Goal: Task Accomplishment & Management: Use online tool/utility

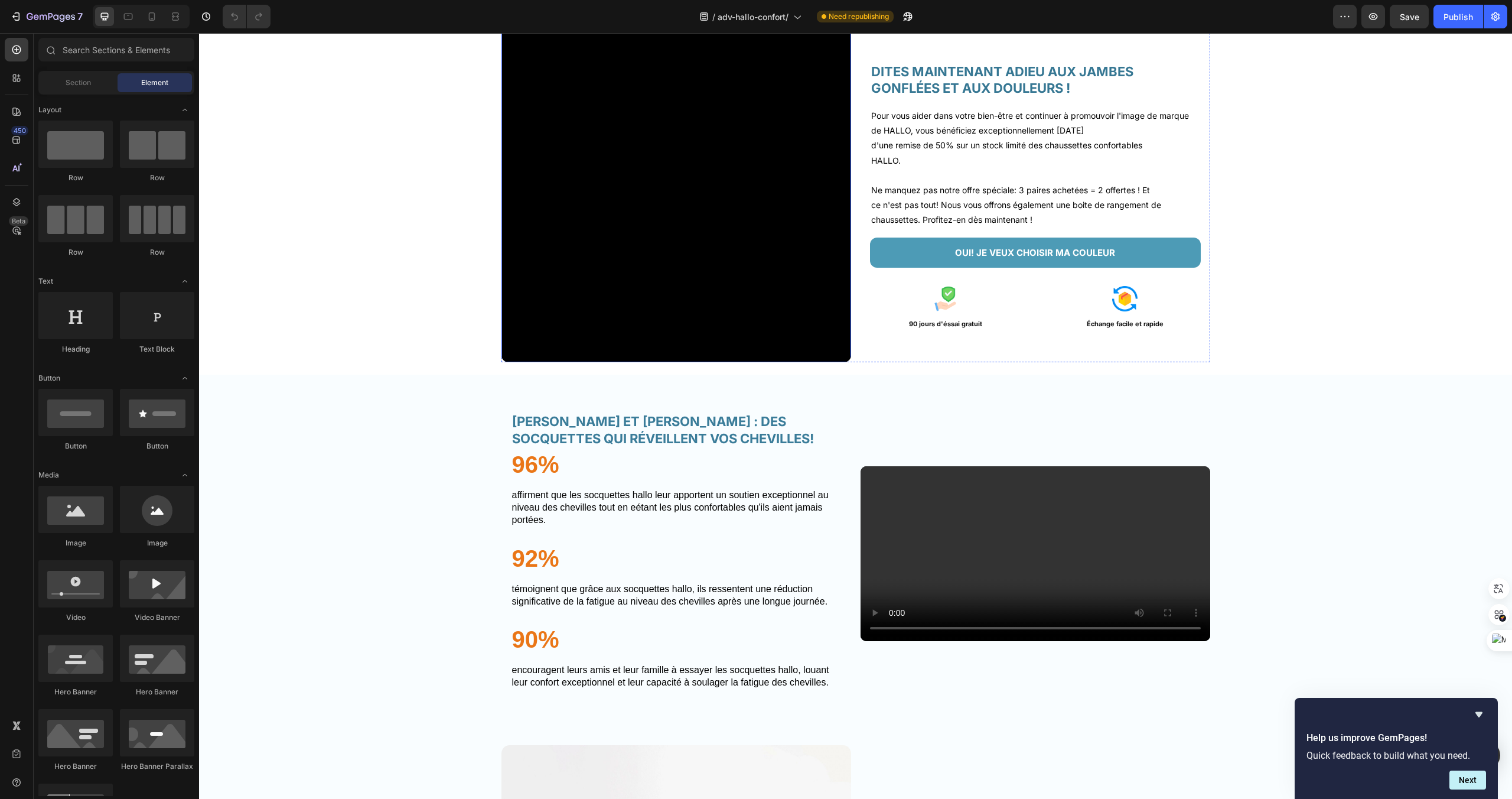
scroll to position [2194, 0]
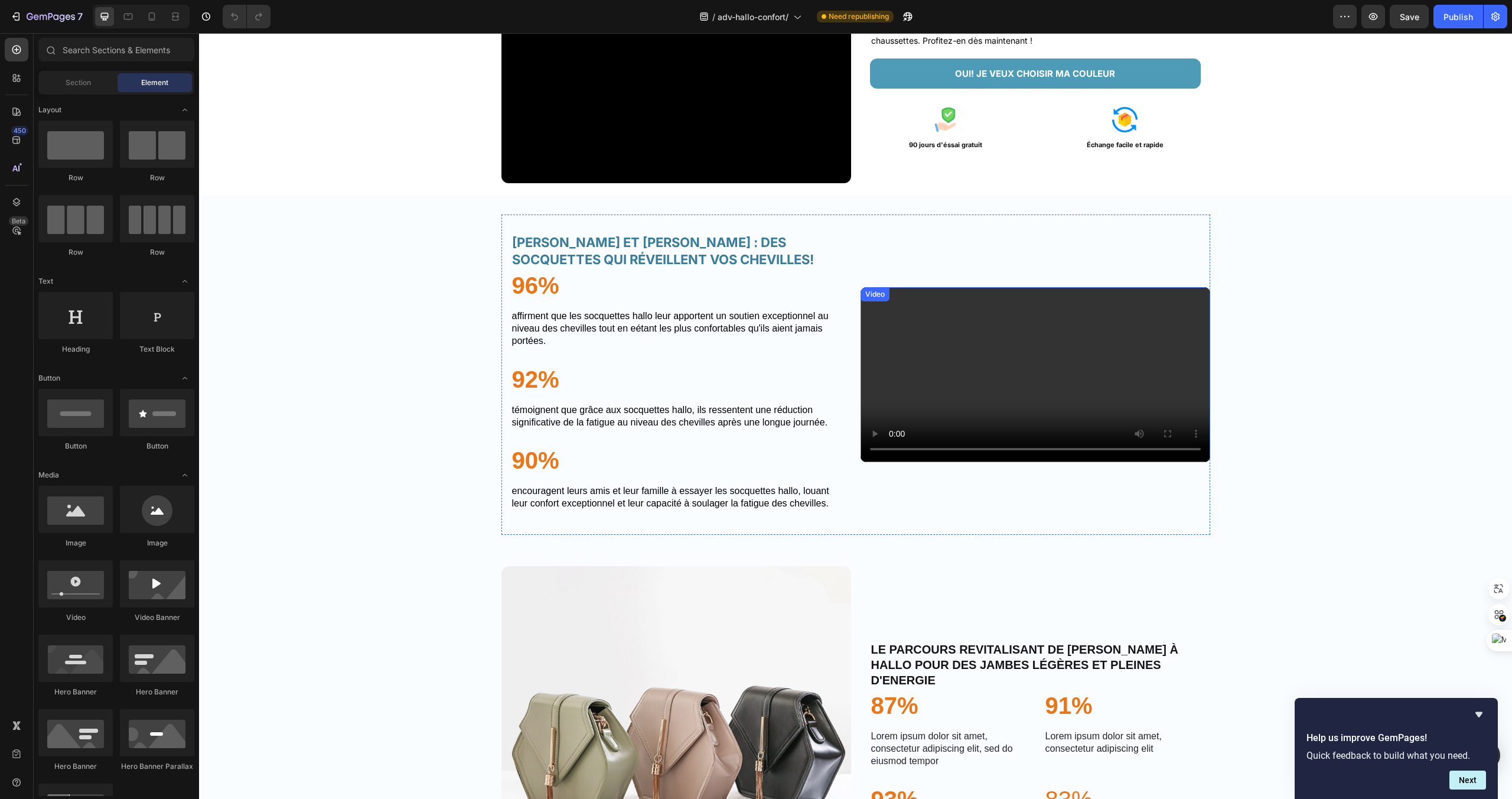
click at [931, 287] on video at bounding box center [1035, 375] width 350 height 175
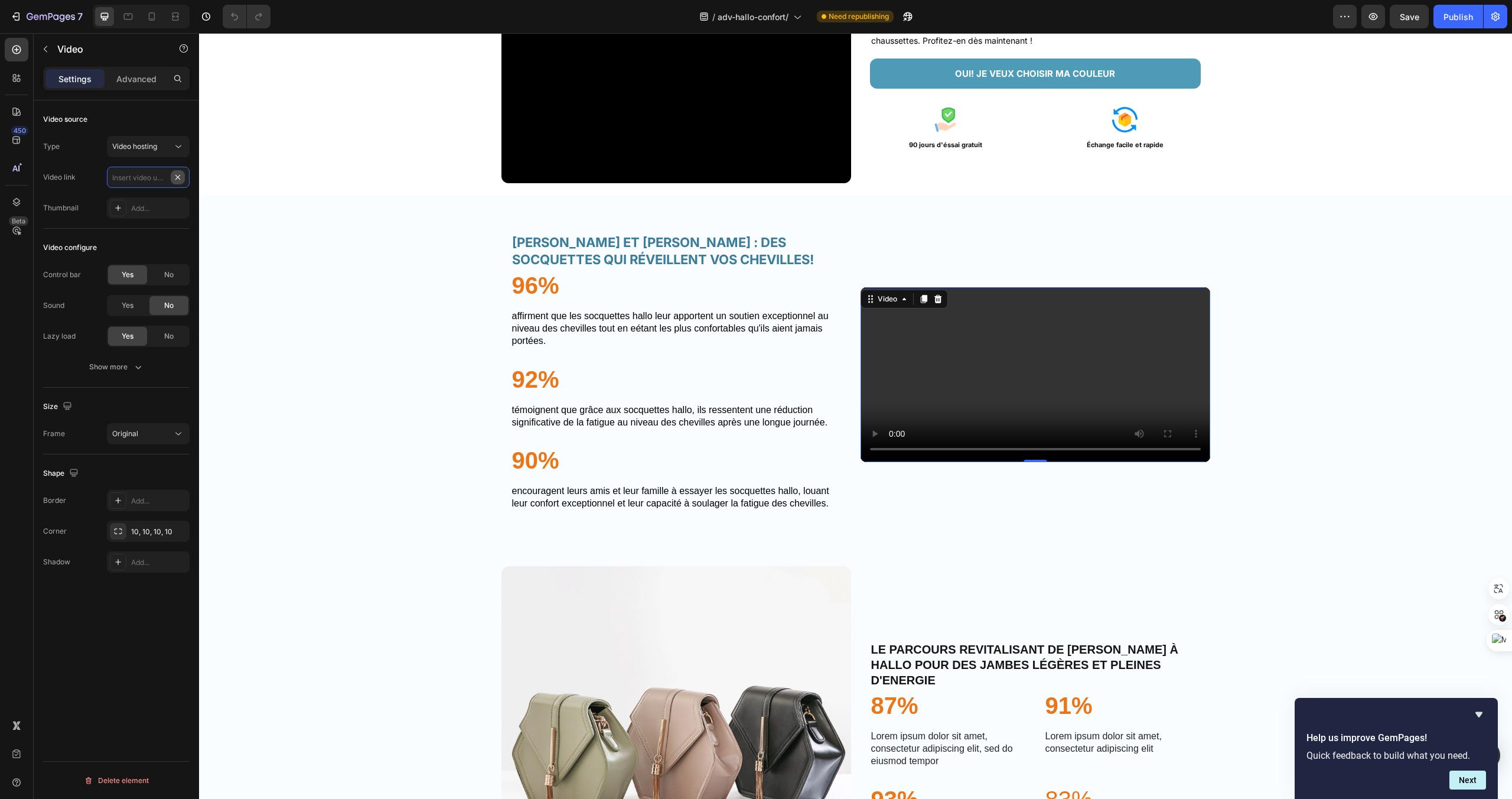
scroll to position [0, 0]
paste input "[URL][DOMAIN_NAME]"
type input "[URL][DOMAIN_NAME]"
click at [183, 229] on div "Video configure Control bar Yes No Sound Yes No Lazy load Yes No Show more" at bounding box center [117, 308] width 147 height 159
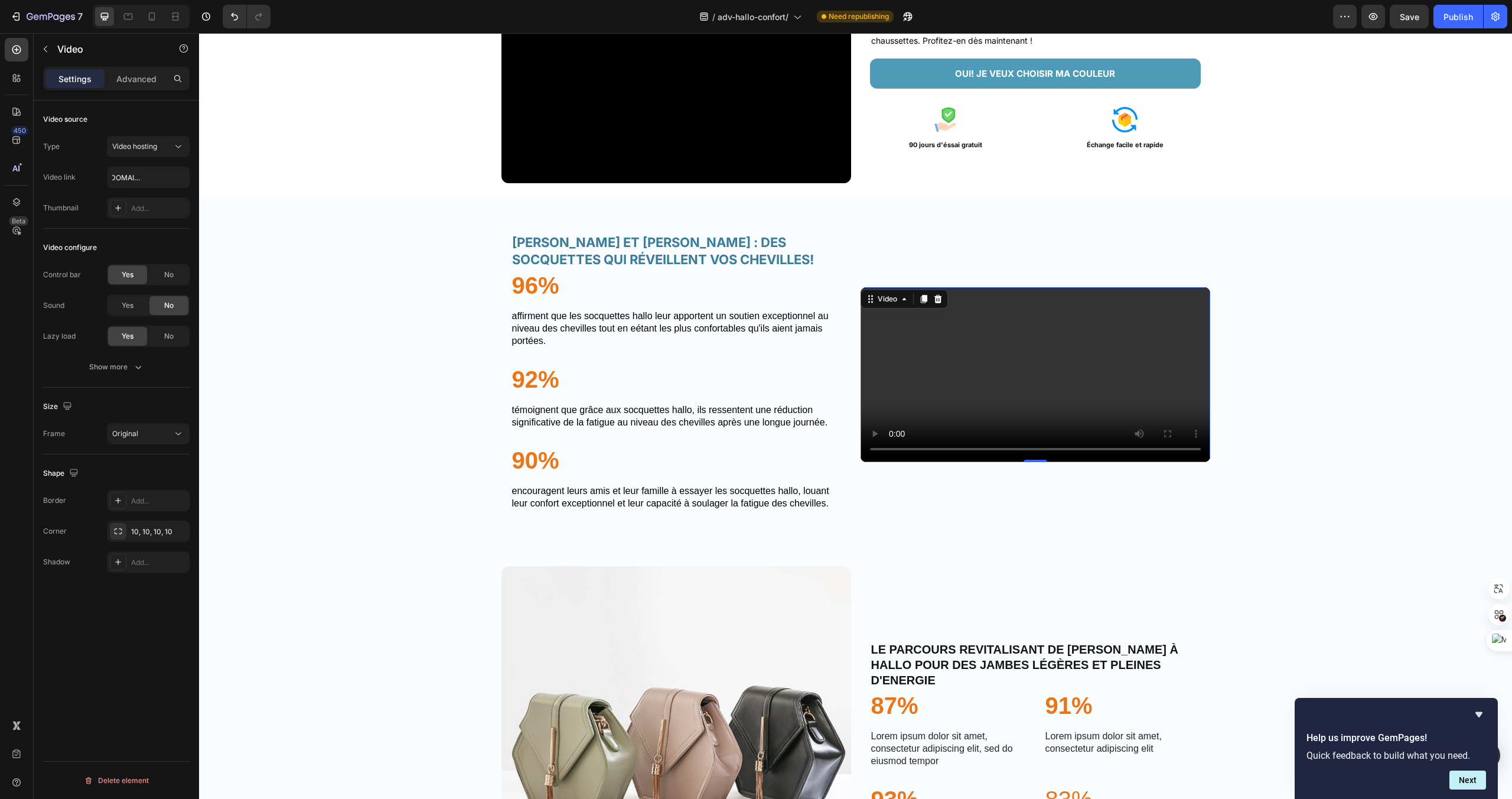
scroll to position [0, 0]
click at [146, 366] on button "Show more" at bounding box center [117, 366] width 147 height 21
click at [628, 252] on h2 "[PERSON_NAME] ET [PERSON_NAME] : DES SOCQUETTES QUI RÉVEILLENT VOS CHEVILLES!" at bounding box center [677, 251] width 331 height 36
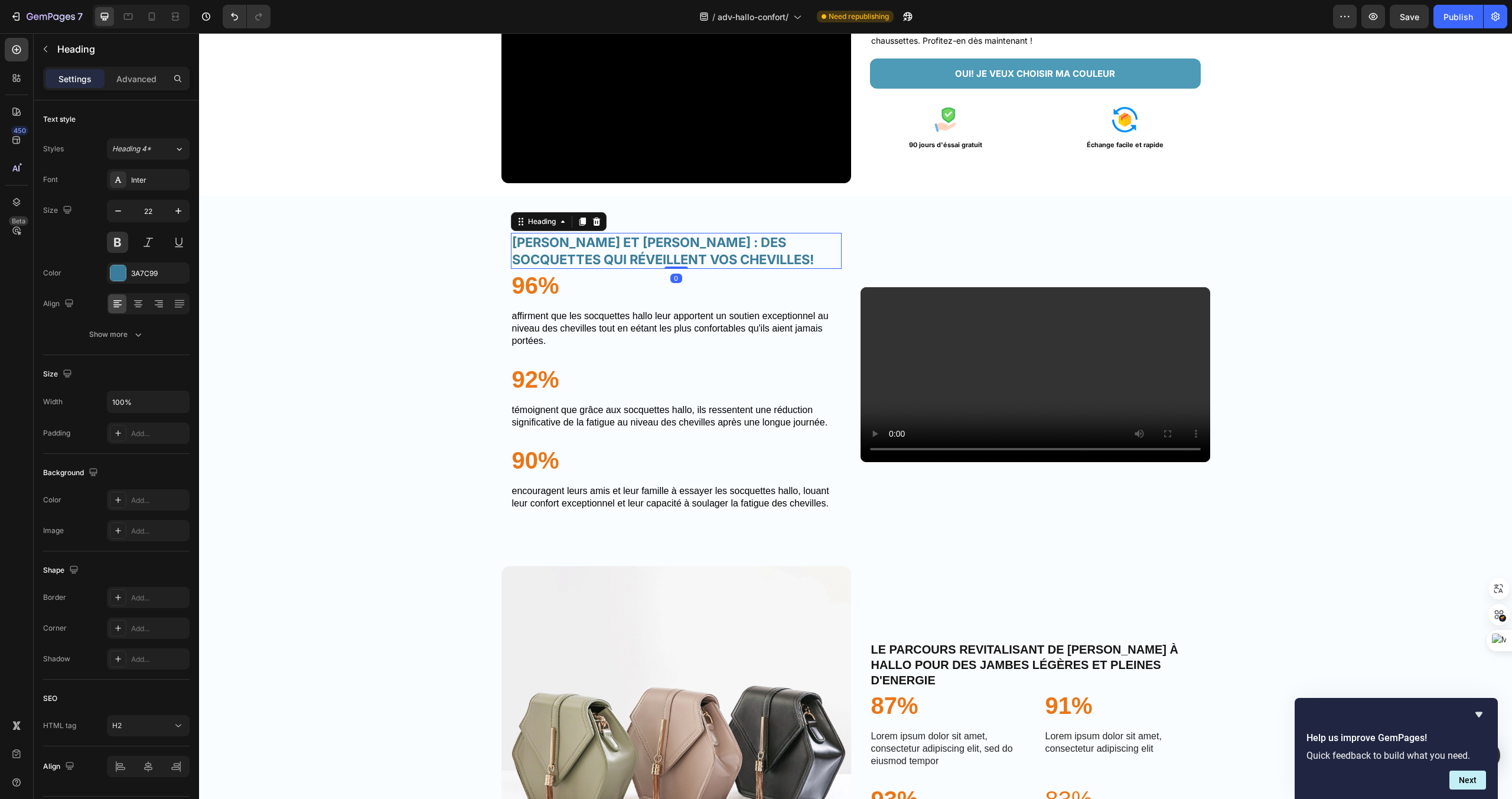
click at [692, 269] on h2 "[PERSON_NAME] ET [PERSON_NAME] : DES SOCQUETTES QUI RÉVEILLENT VOS CHEVILLES!" at bounding box center [677, 251] width 331 height 36
click at [715, 268] on p "[PERSON_NAME] ET [PERSON_NAME] : DES SOCQUETTES QUI RÉVEILLENT VOS CHEVILLES!" at bounding box center [677, 250] width 328 height 33
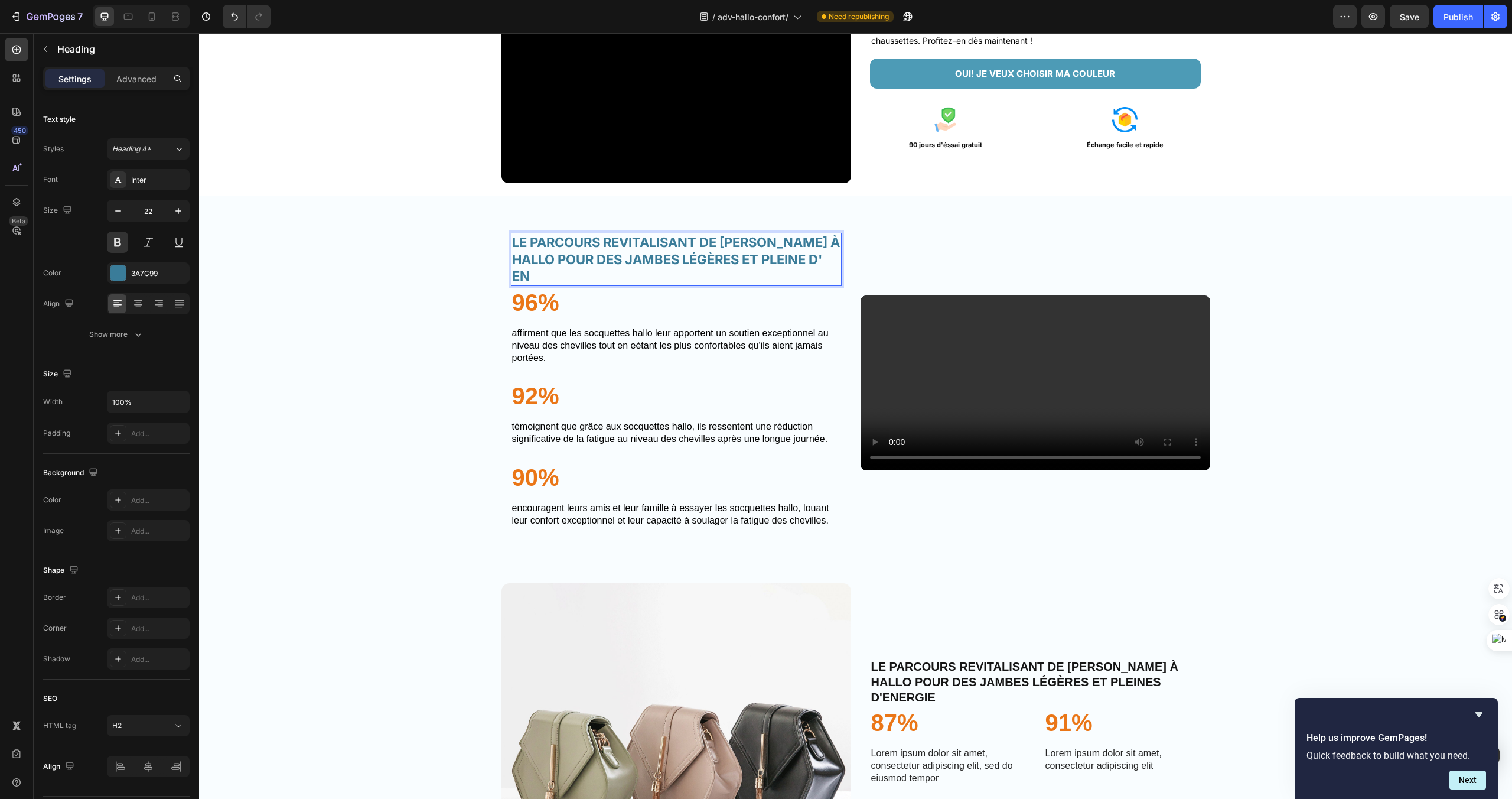
scroll to position [2185, 0]
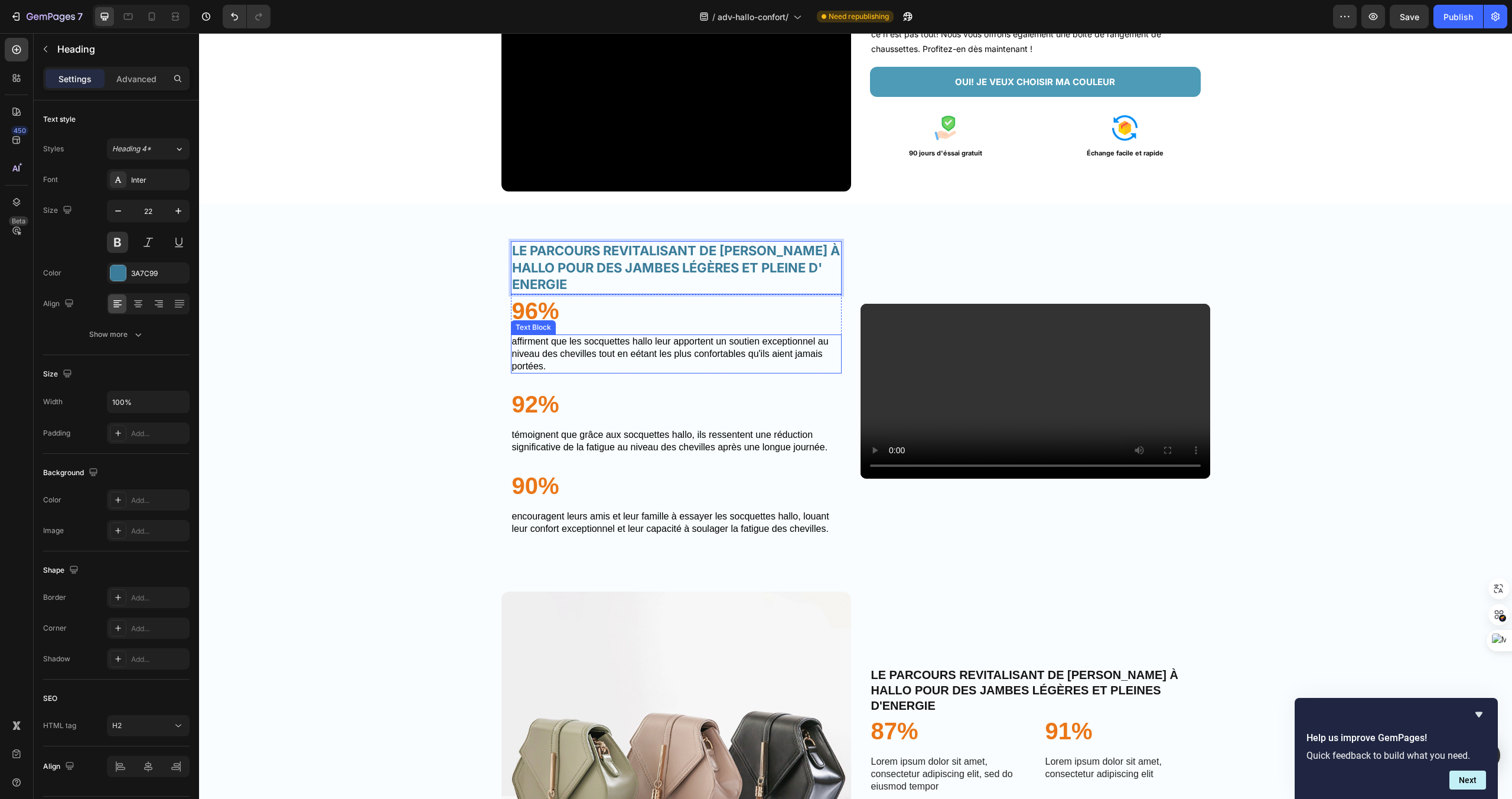
click at [541, 334] on div "Text Block" at bounding box center [534, 327] width 45 height 14
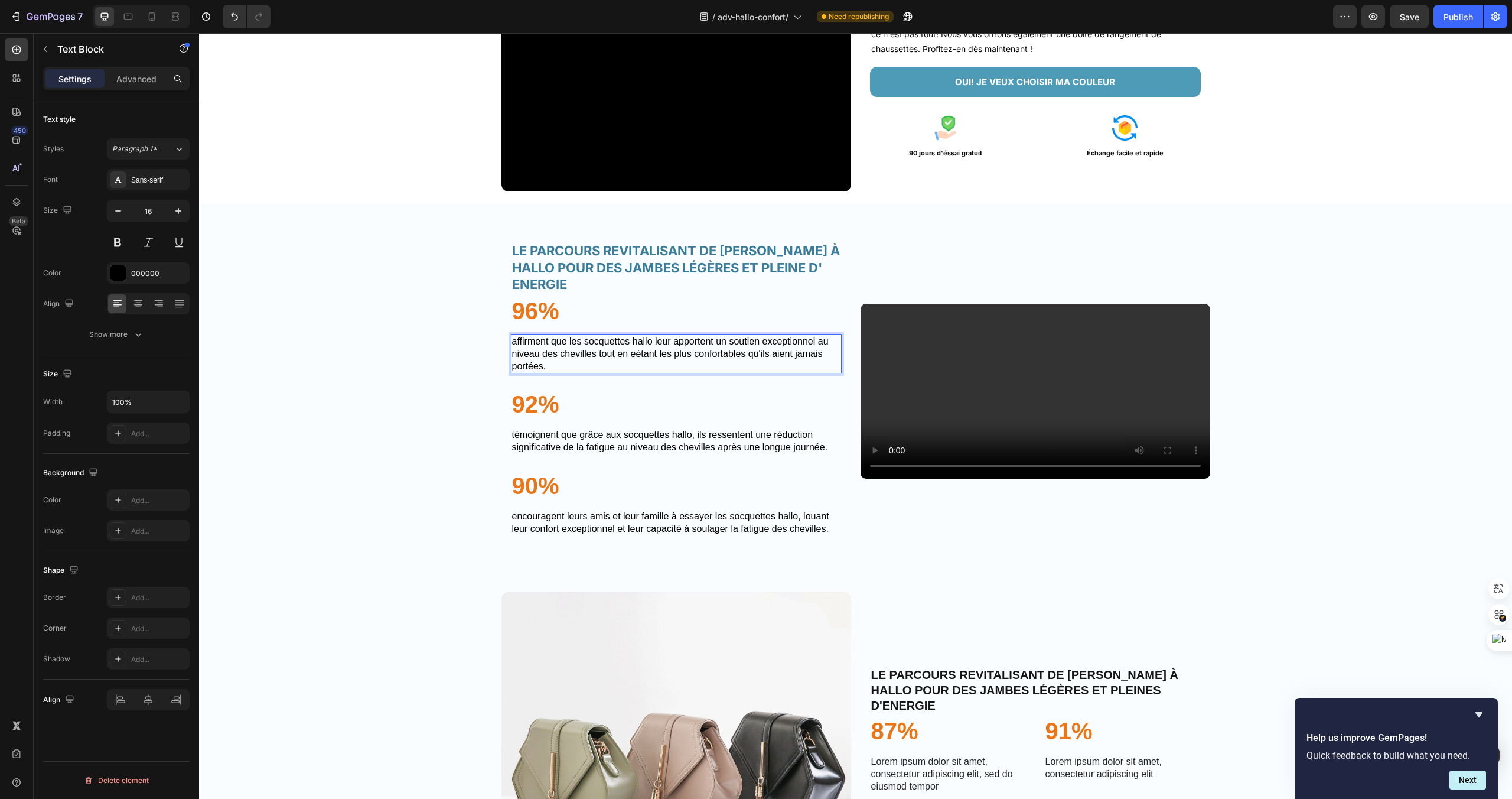
click at [542, 363] on p "AFFIRMENT QUE LES SOCQUETTES HALLO LEUR APPORTENT UN SOUTIEN EXCEPTIONNEL AU NI…" at bounding box center [677, 353] width 328 height 37
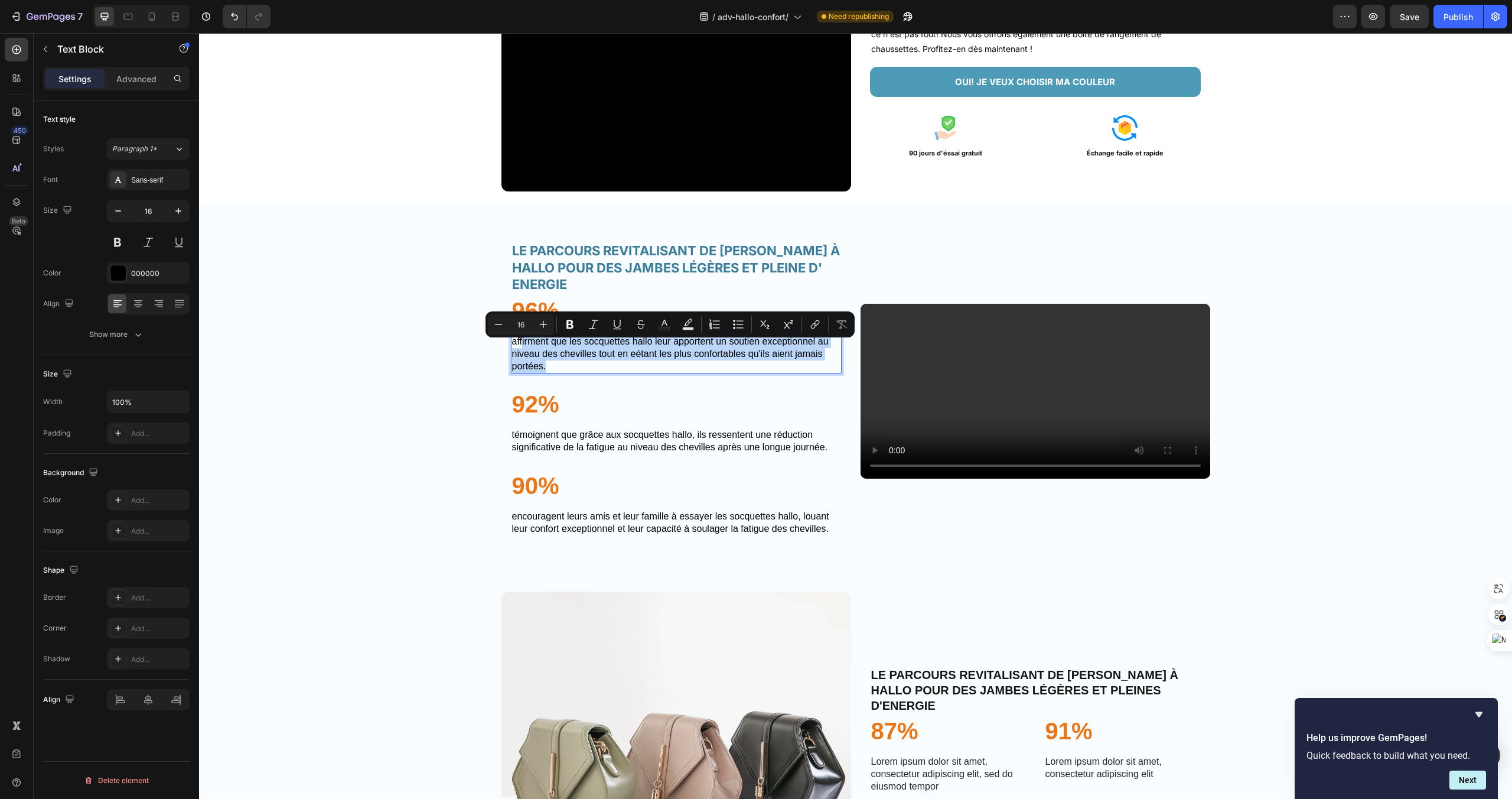
drag, startPoint x: 552, startPoint y: 370, endPoint x: 521, endPoint y: 349, distance: 37.4
click at [521, 349] on p "AFFIRMENT QUE LES SOCQUETTES HALLO LEUR APPORTENT UN SOUTIEN EXCEPTIONNEL AU NI…" at bounding box center [677, 353] width 328 height 37
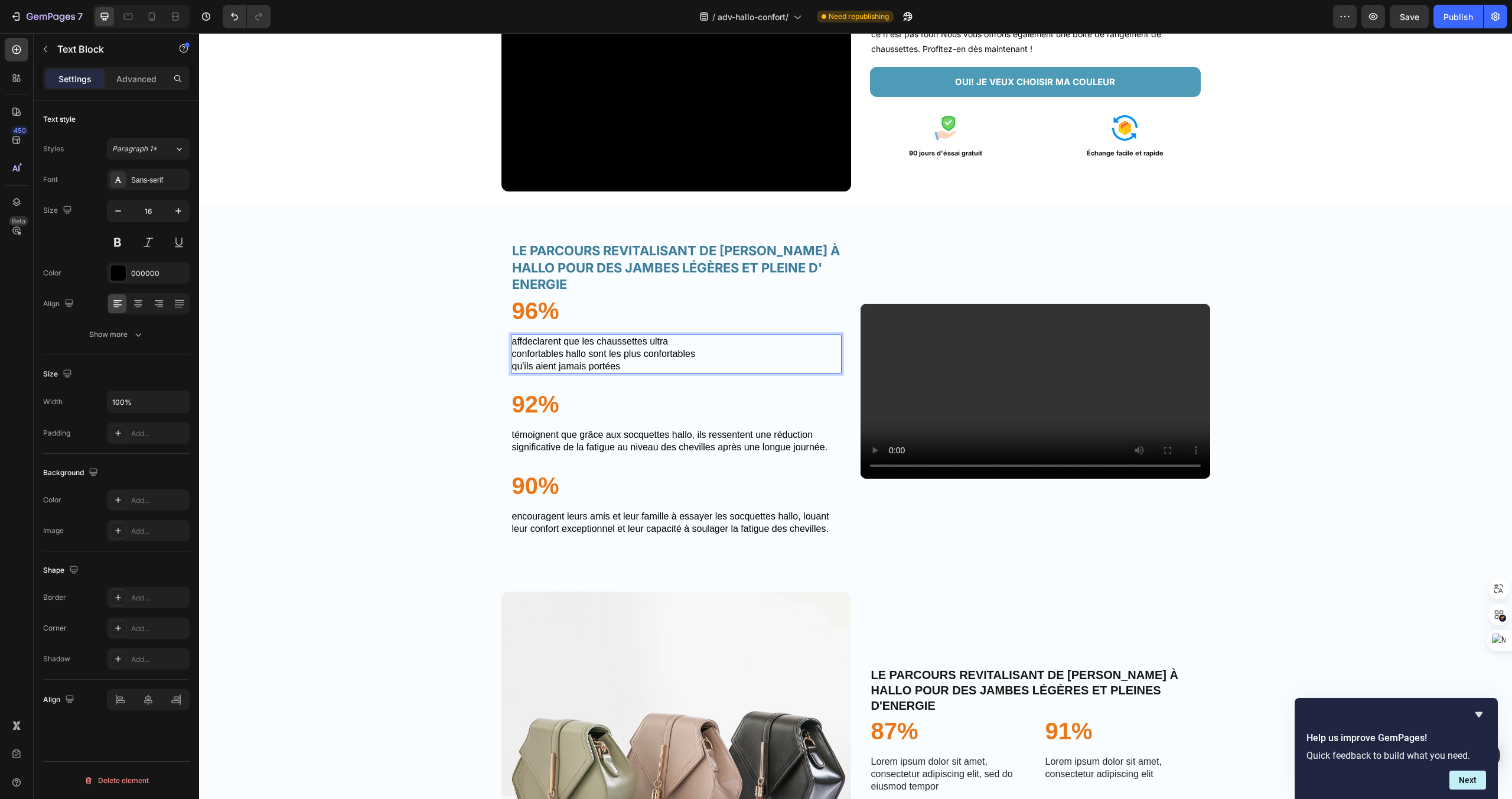
click at [521, 348] on p "AFFDECLARENT QUE LES CHAUSSETTES ULTRA" at bounding box center [677, 341] width 328 height 12
click at [527, 361] on p "CONFORTABLES HALLO SONT LES PLUS CONFORTABLES" at bounding box center [677, 353] width 328 height 12
click at [536, 346] on p "DECLARENT QUE LES CHAUSSETTES ULTRA CONFORTABLES HALLO SONT LES PLUS CONFORTABL…" at bounding box center [677, 348] width 328 height 25
click at [627, 373] on p "QU'ILS AIENT JAMAIS PORTÉES" at bounding box center [677, 366] width 328 height 12
click at [514, 373] on p "QU'ILS AIENT JAMAIS PORTÉES" at bounding box center [677, 366] width 328 height 12
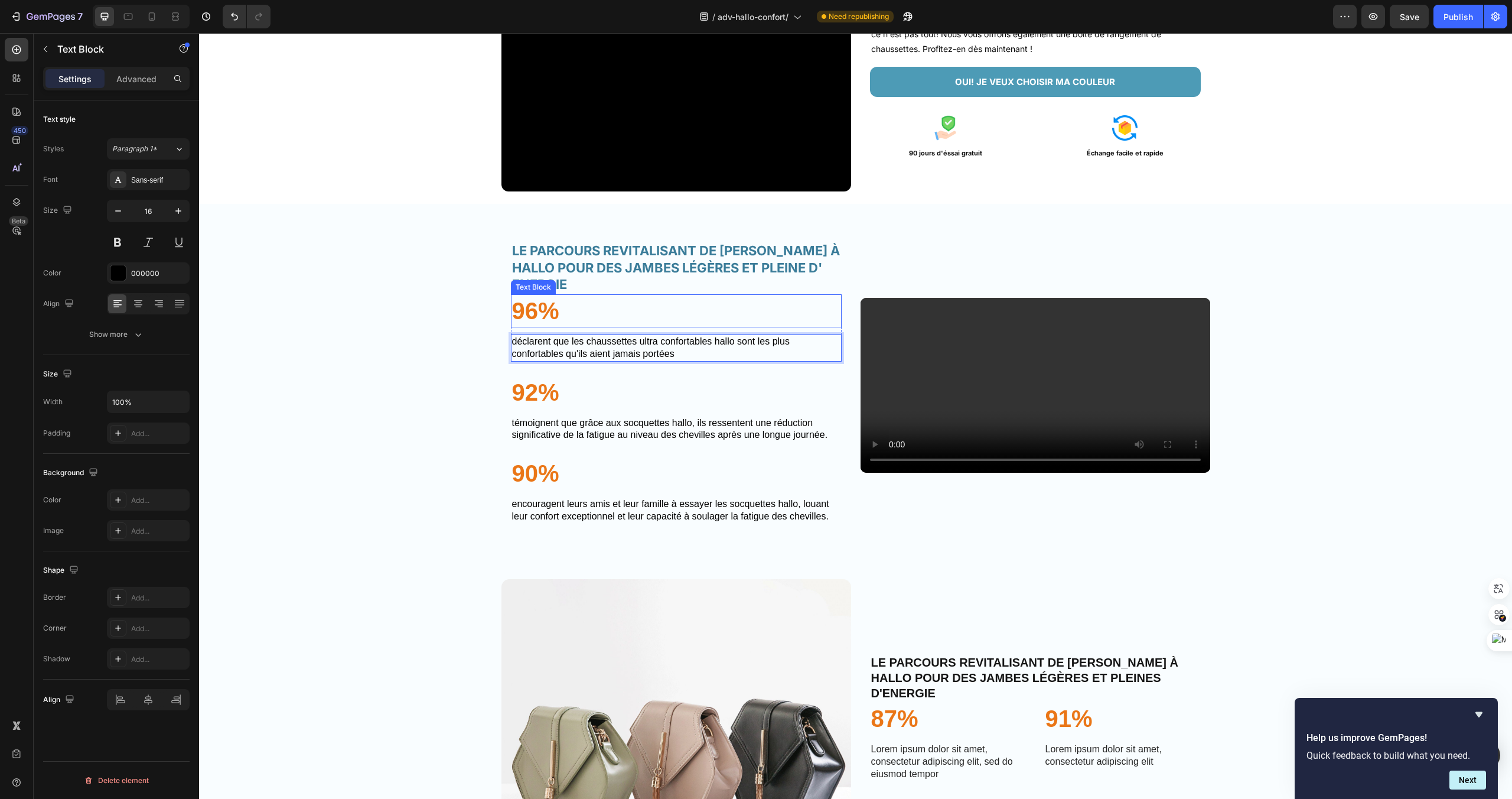
click at [532, 319] on p "96%" at bounding box center [677, 311] width 328 height 31
click at [543, 321] on p "96%" at bounding box center [677, 311] width 328 height 31
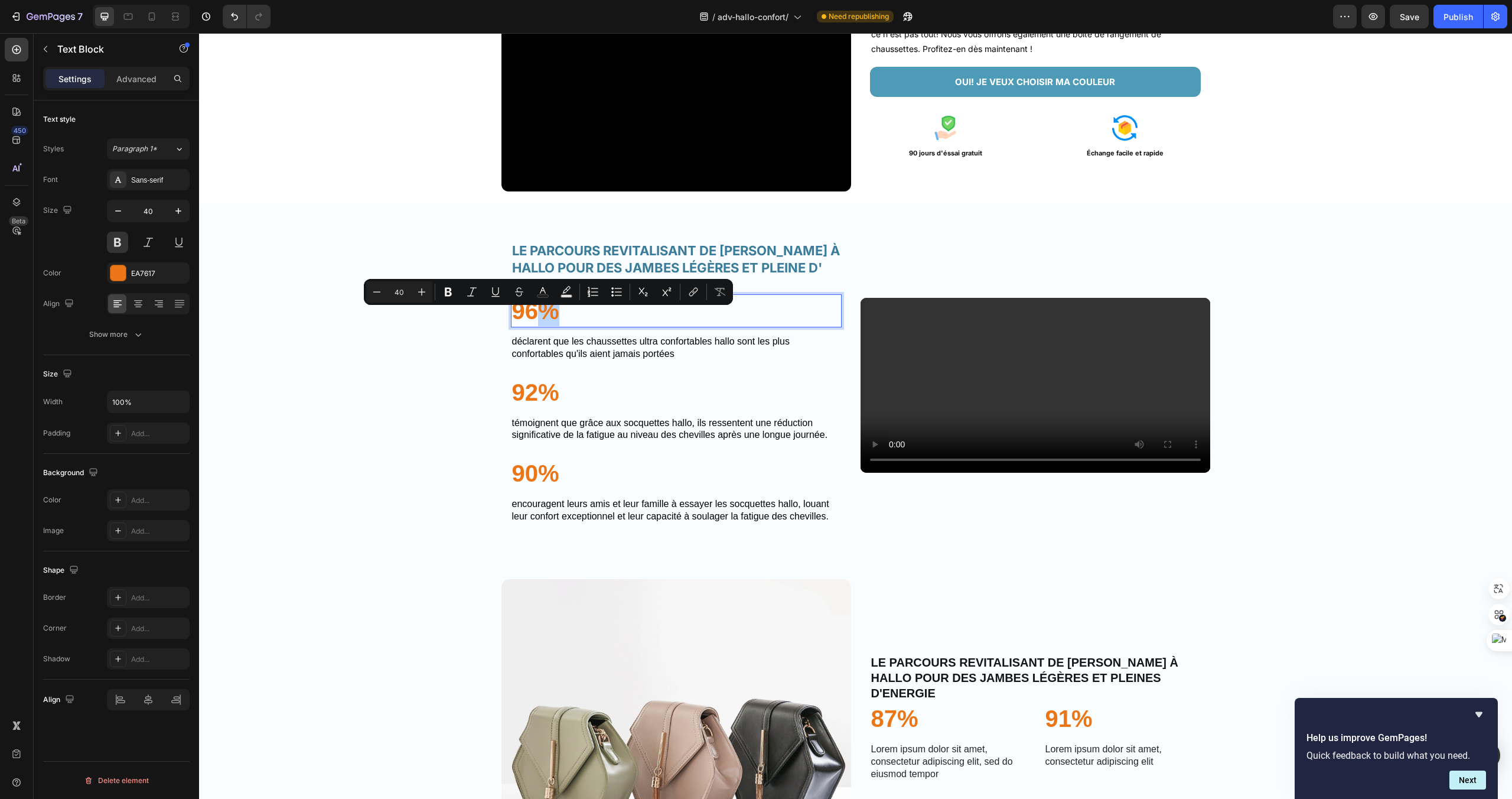
click at [543, 321] on p "96%" at bounding box center [677, 311] width 328 height 31
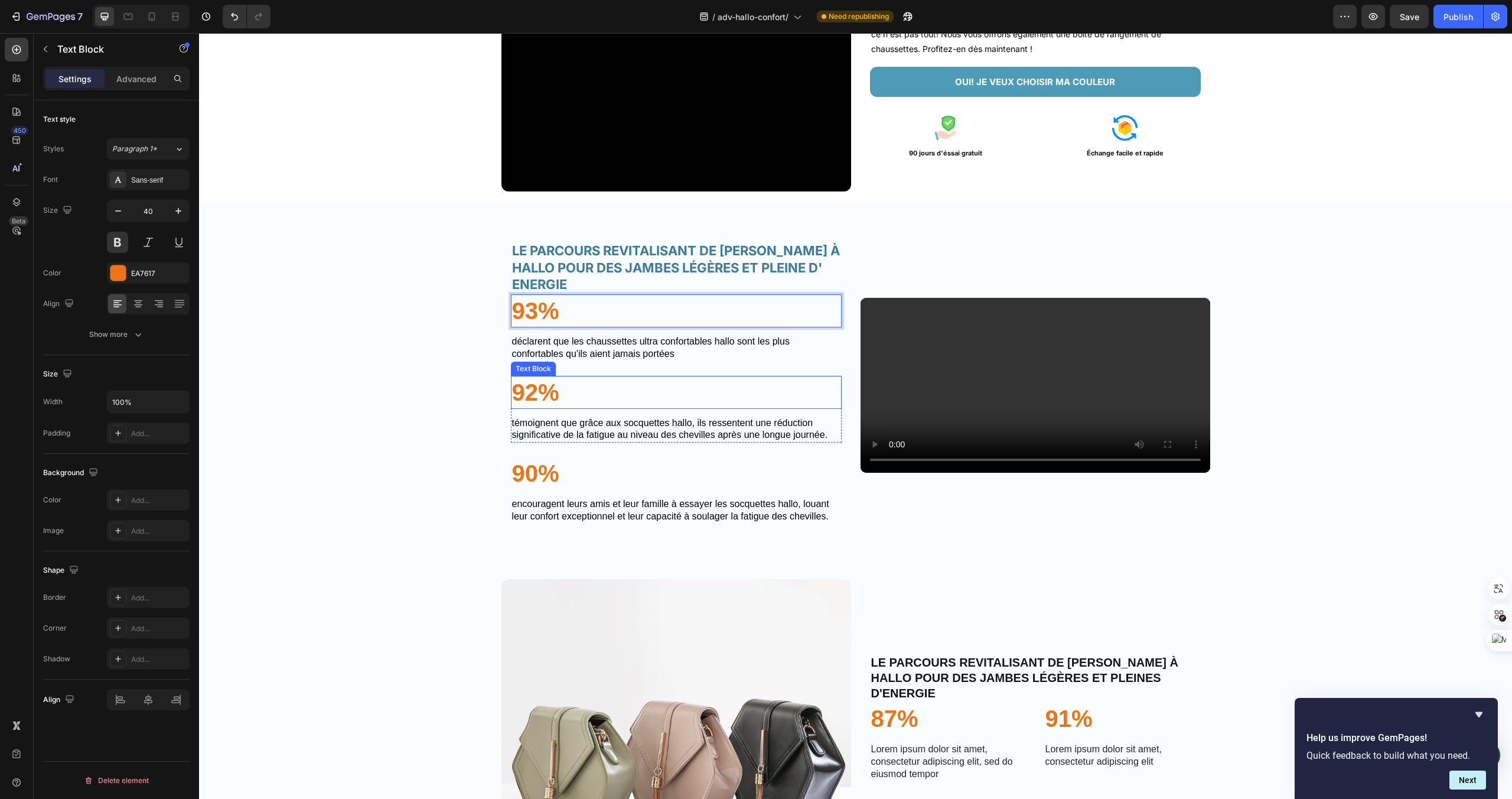
click at [532, 408] on p "92%" at bounding box center [677, 392] width 328 height 31
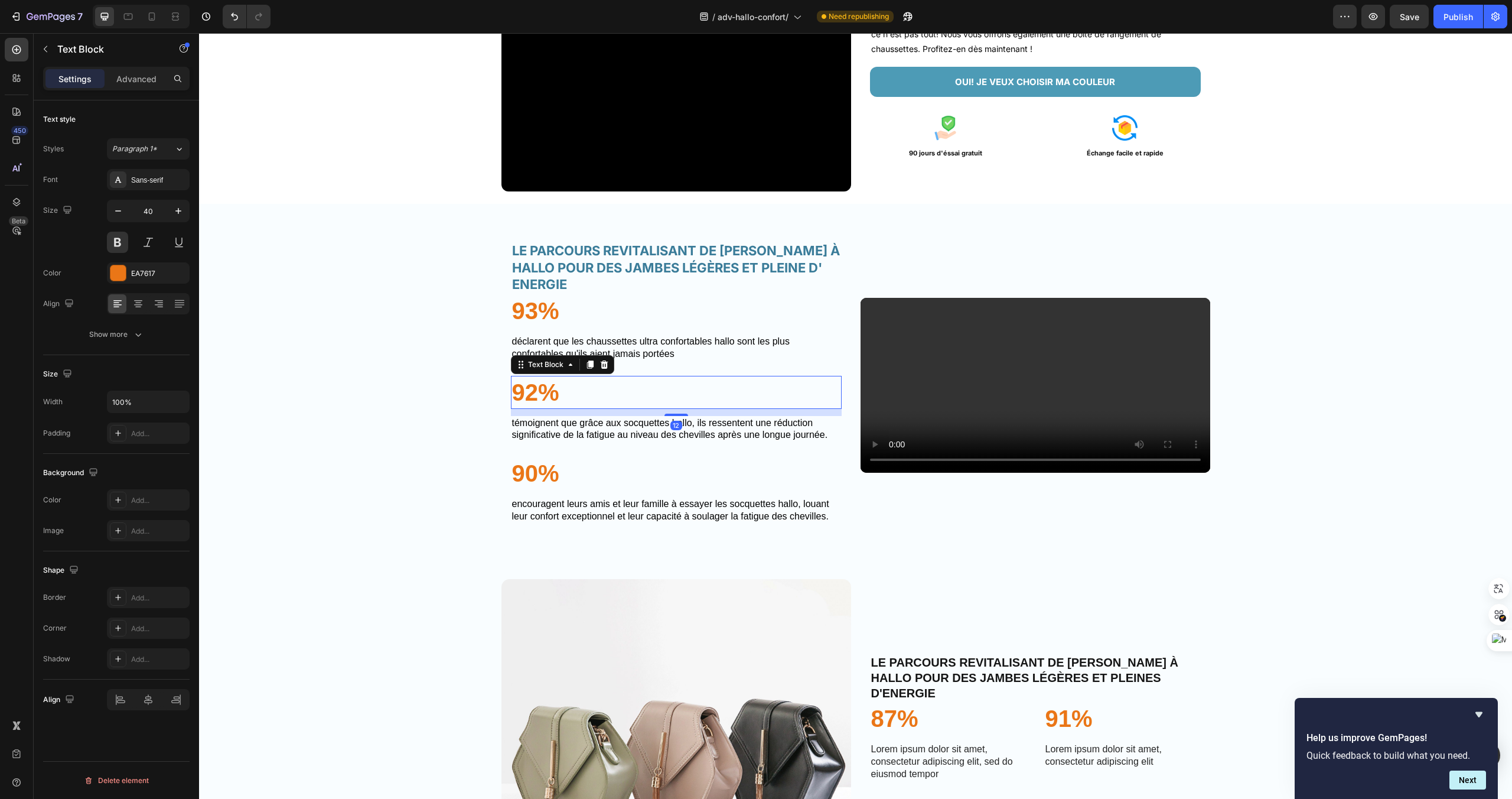
click at [537, 404] on p "92%" at bounding box center [677, 392] width 328 height 31
click at [535, 486] on p "90%" at bounding box center [677, 473] width 328 height 31
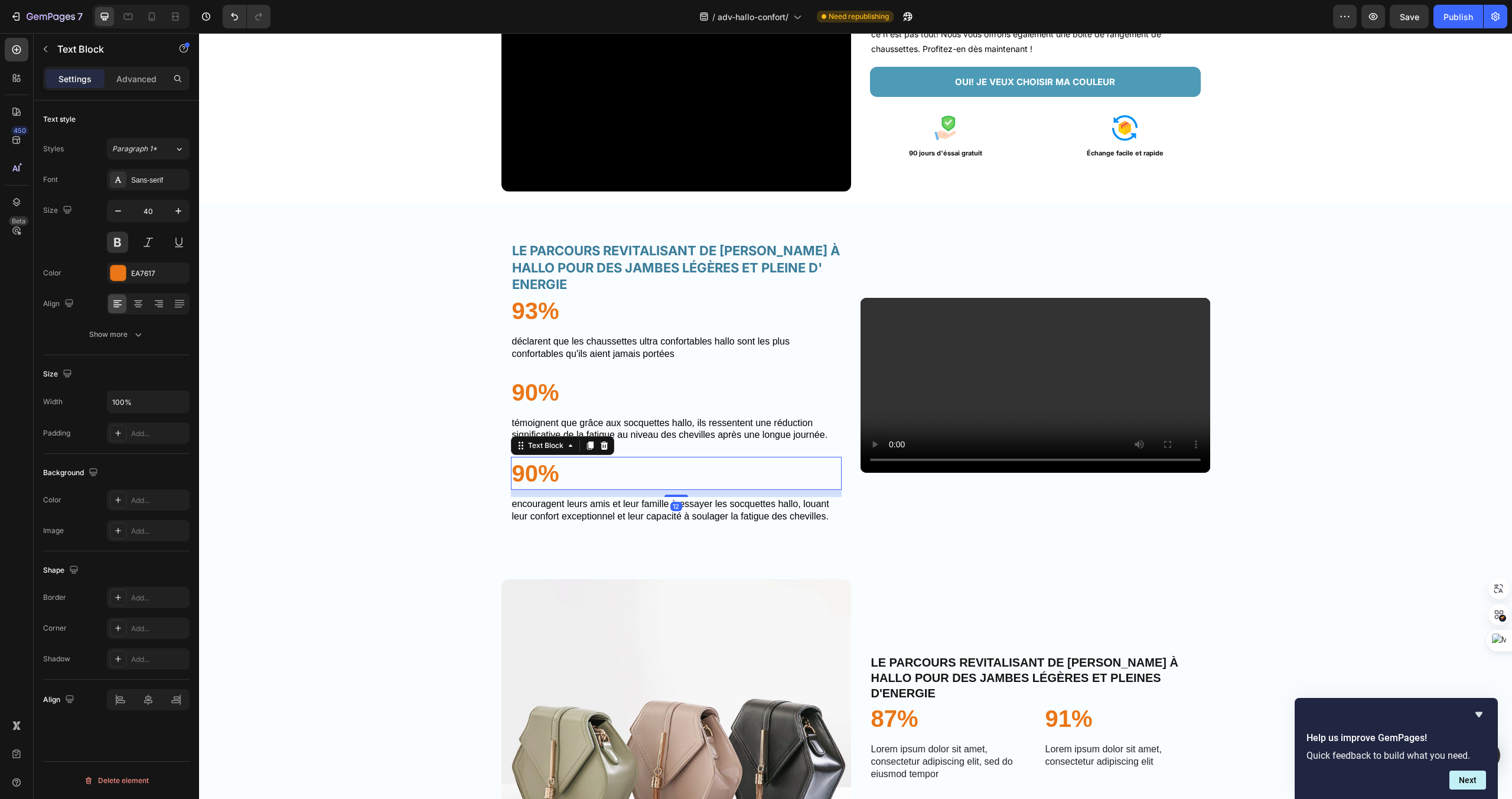
click at [543, 489] on p "90%" at bounding box center [677, 473] width 328 height 31
click at [595, 523] on p "ENCOURAGENT LEURS AMIS ET LEUR FAMILLE À ESSAYER LES SOCQUETTES HALLO, LOUANT L…" at bounding box center [677, 511] width 328 height 25
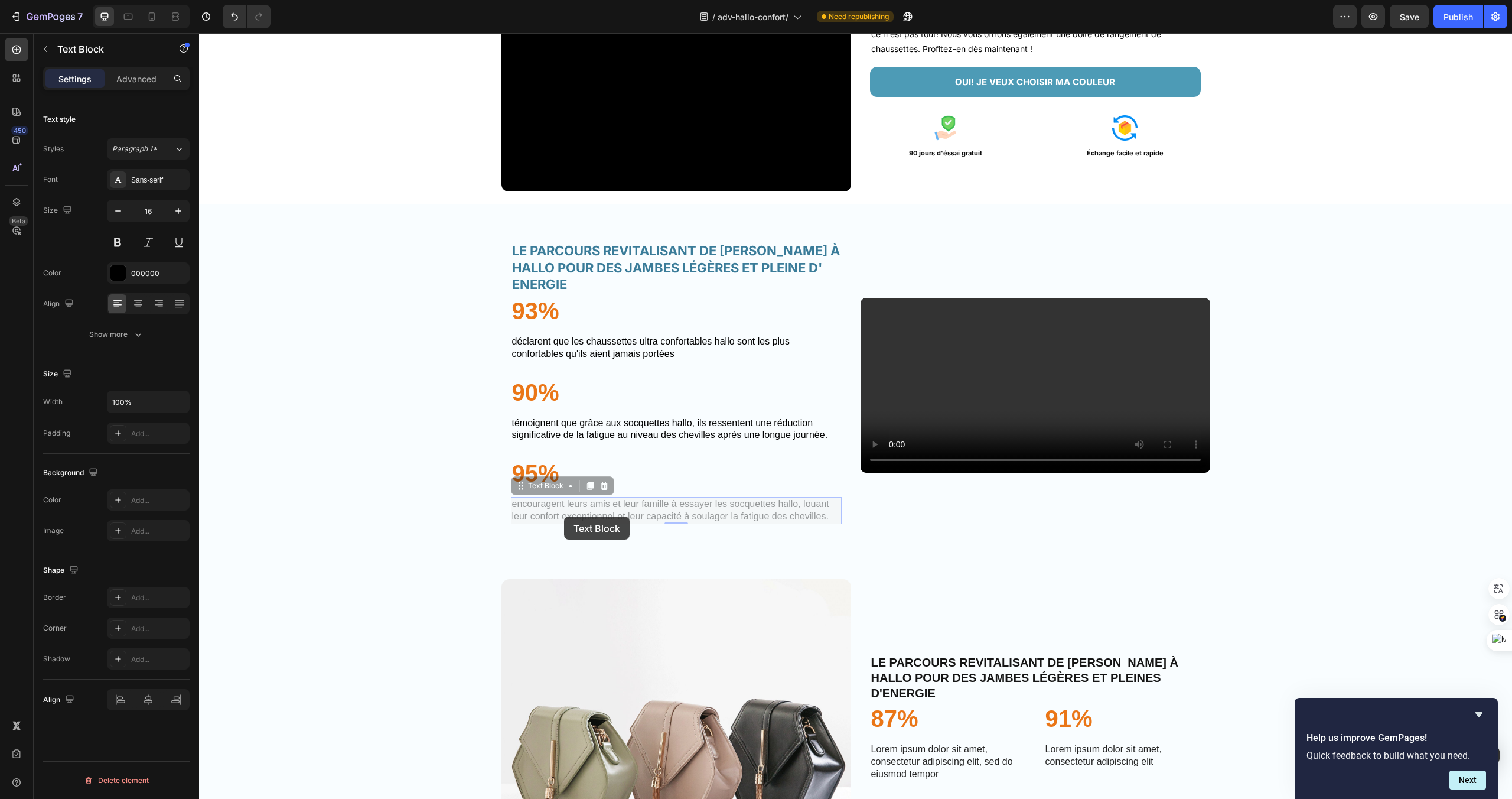
scroll to position [2173, 0]
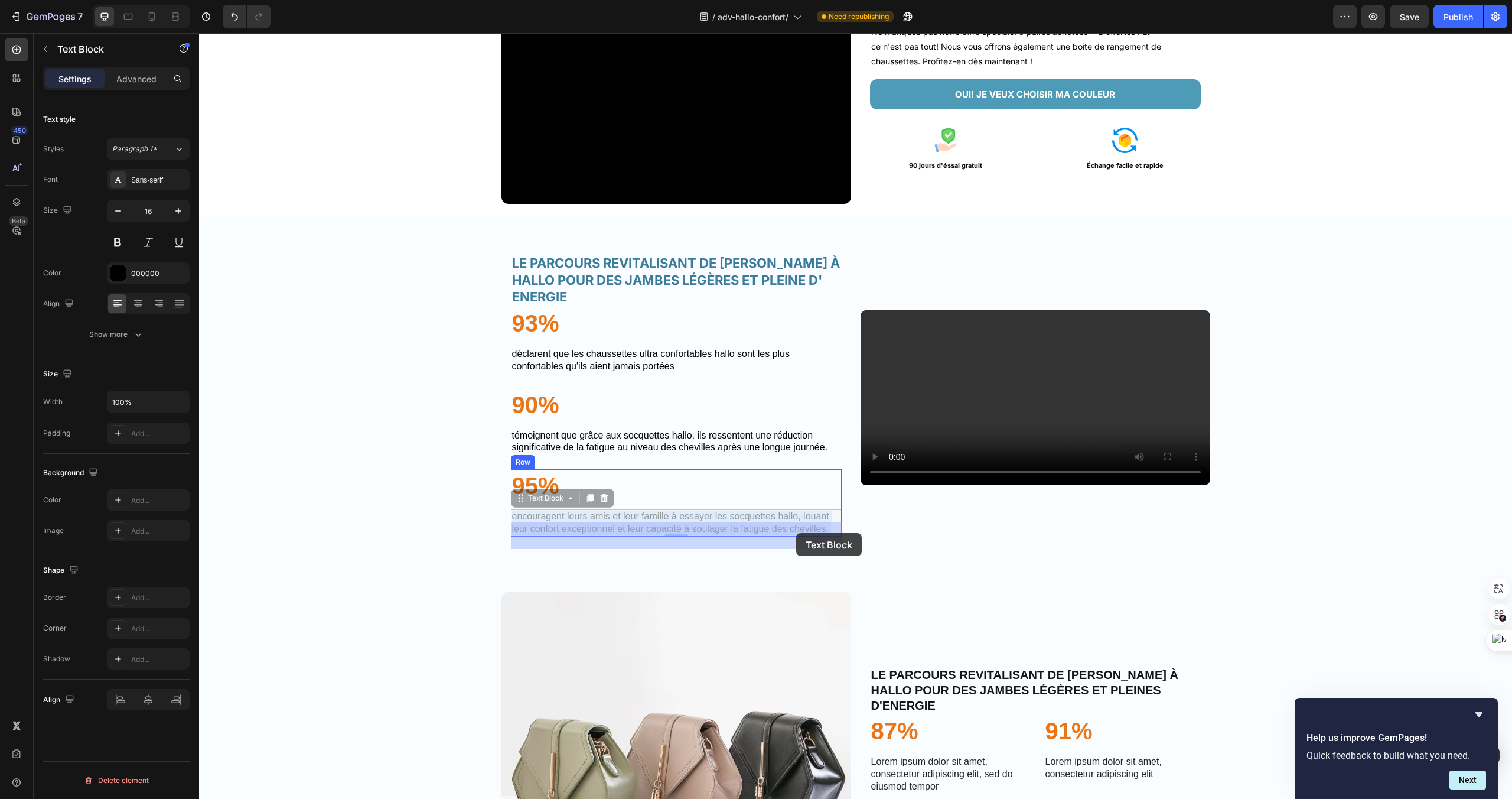
drag, startPoint x: 533, startPoint y: 516, endPoint x: 796, endPoint y: 533, distance: 263.5
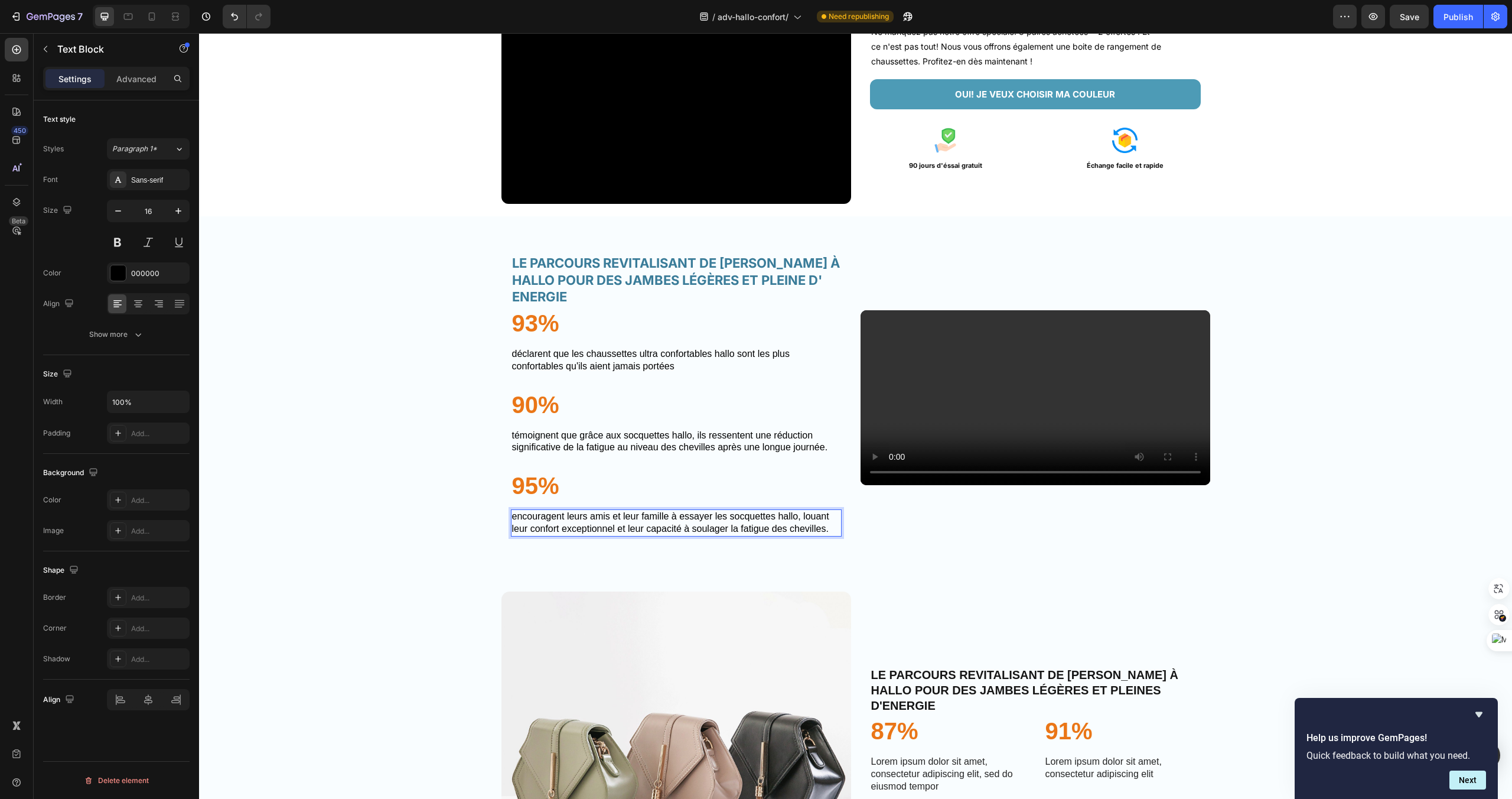
click at [511, 509] on span at bounding box center [511, 509] width 0 height 0
click at [722, 549] on div "LE PARCOURS REVITALISANT DE [PERSON_NAME] À HALLO POUR DES JAMBES LÉGÈRES ET PL…" at bounding box center [677, 397] width 331 height 306
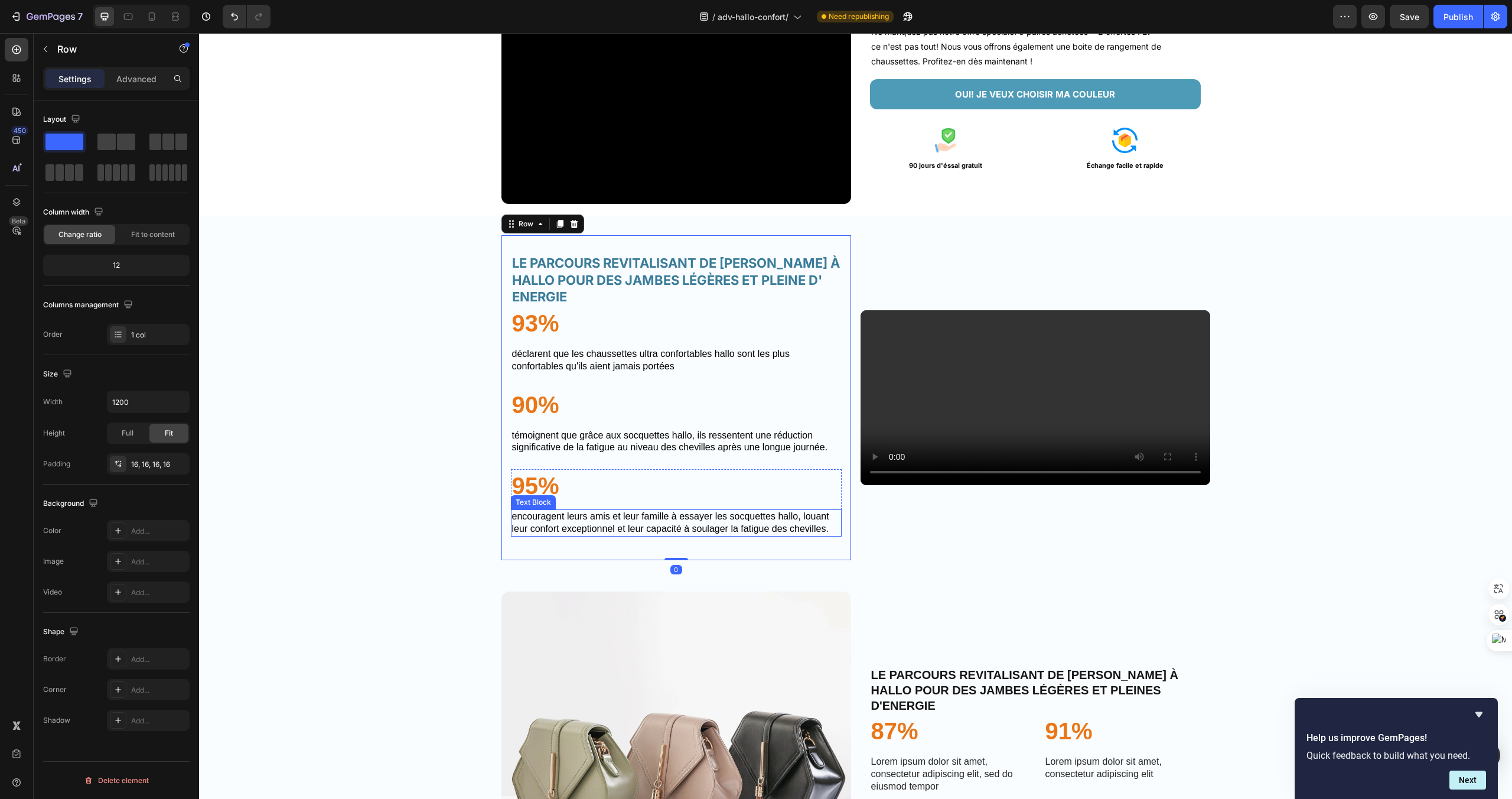
click at [807, 535] on p "ENCOURAGENT LEURS AMIS ET LEUR FAMILLE À ESSAYER LES SOCQUETTES HALLO, LOUANT L…" at bounding box center [677, 523] width 328 height 25
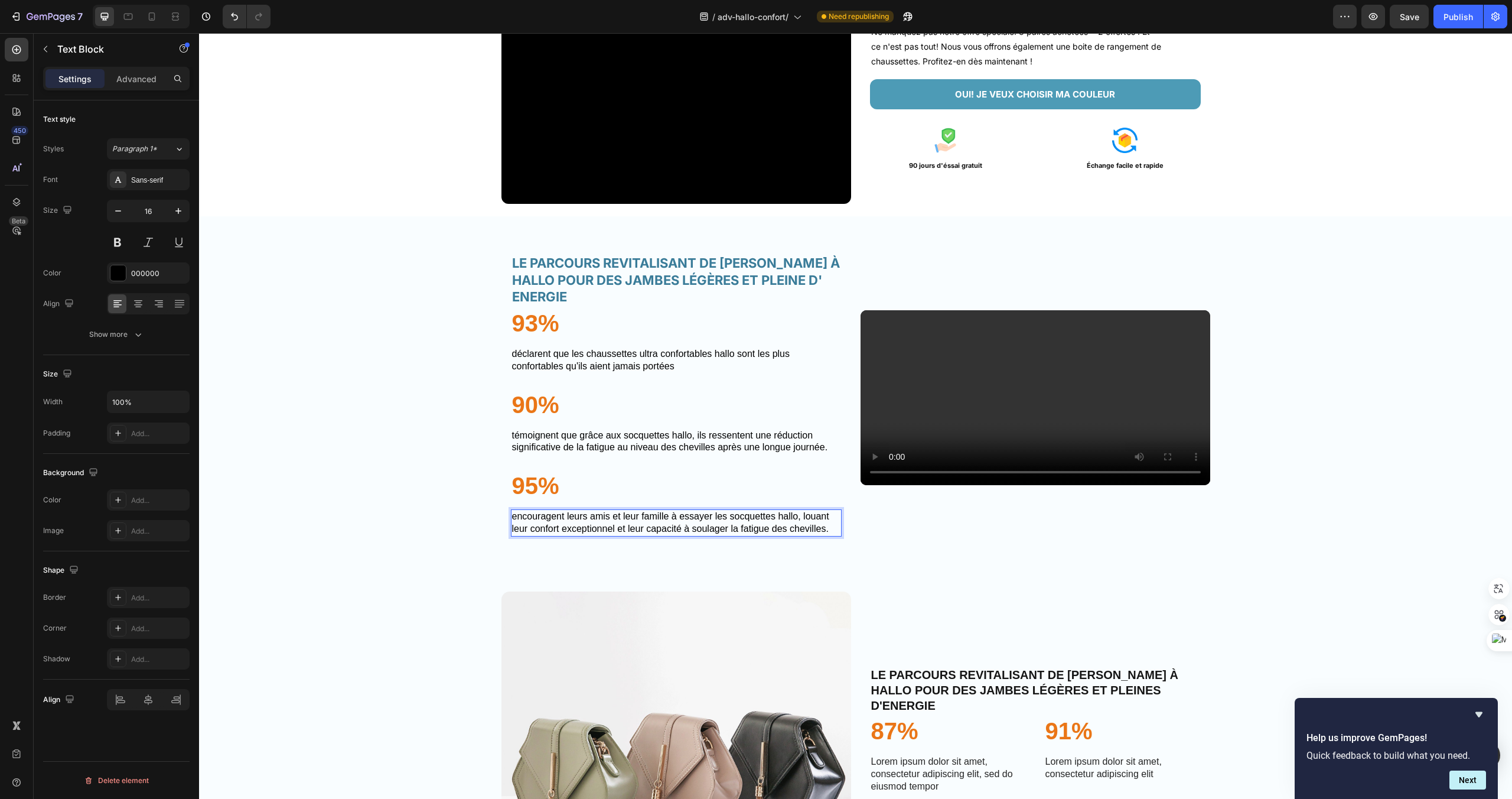
drag, startPoint x: 563, startPoint y: 530, endPoint x: 619, endPoint y: 541, distance: 57.1
drag, startPoint x: 761, startPoint y: 540, endPoint x: 547, endPoint y: 531, distance: 214.2
click at [547, 531] on p "ENCOURAGENT LEURS AMIS ET LEUR FAMILLE À ESSAYER LES SOCQUETTES HALLO, LOUANT L…" at bounding box center [677, 523] width 328 height 25
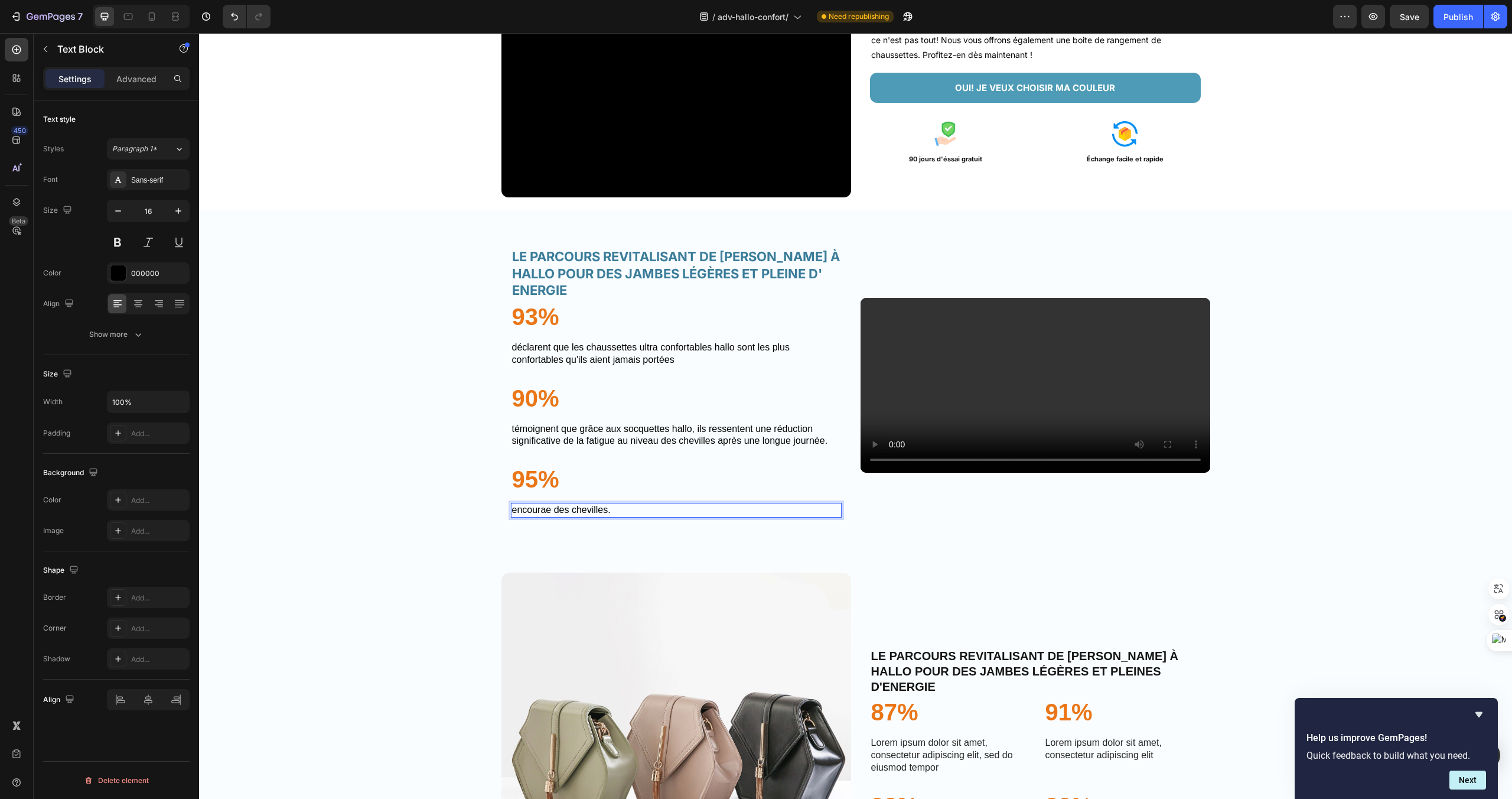
click at [615, 516] on p "ENCOURAE DES CHEVILLES." at bounding box center [677, 510] width 328 height 12
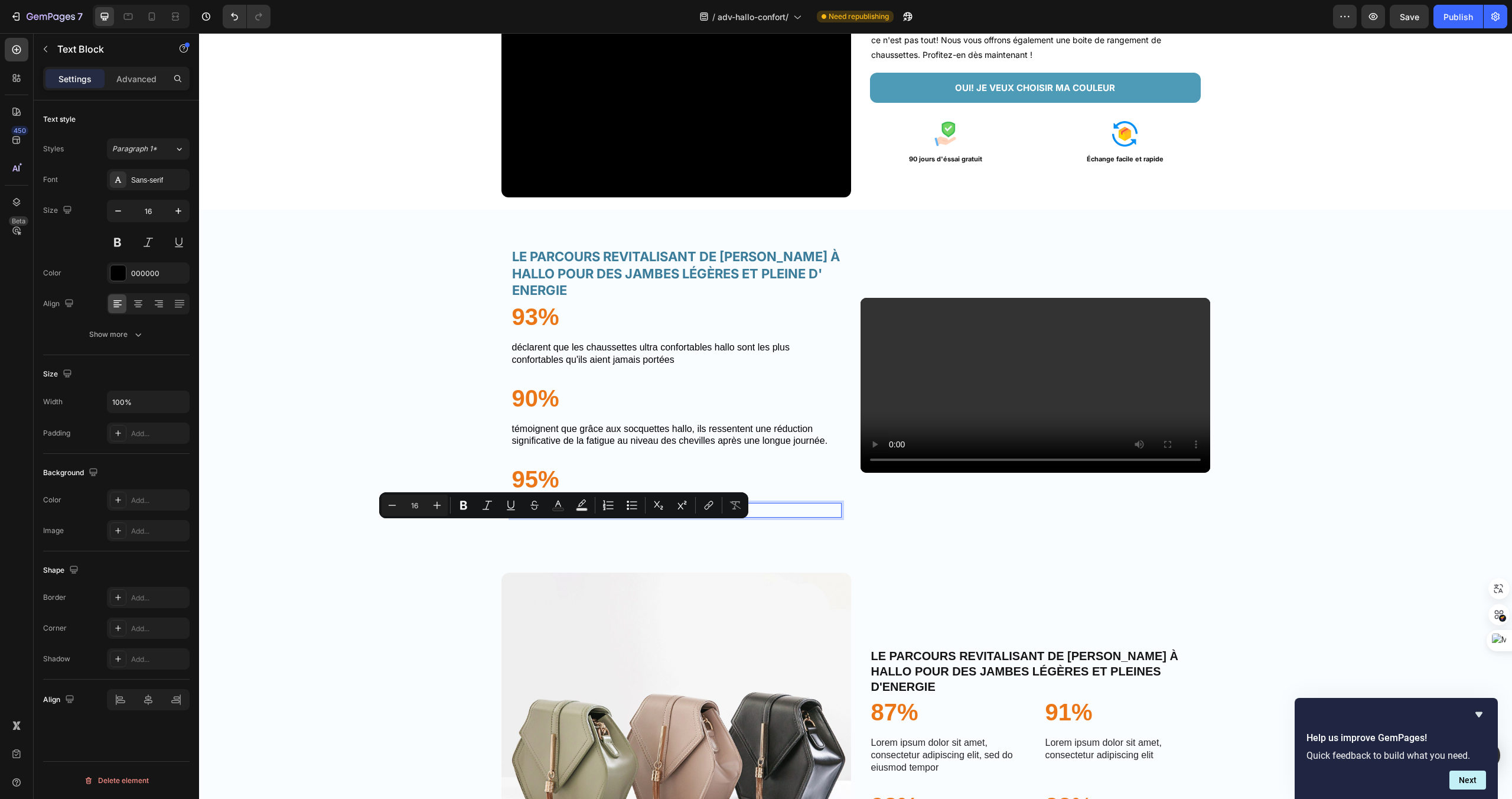
drag, startPoint x: 615, startPoint y: 529, endPoint x: 518, endPoint y: 531, distance: 97.0
click at [518, 516] on p "ENCOURAE DES CHEVILLES." at bounding box center [677, 510] width 328 height 12
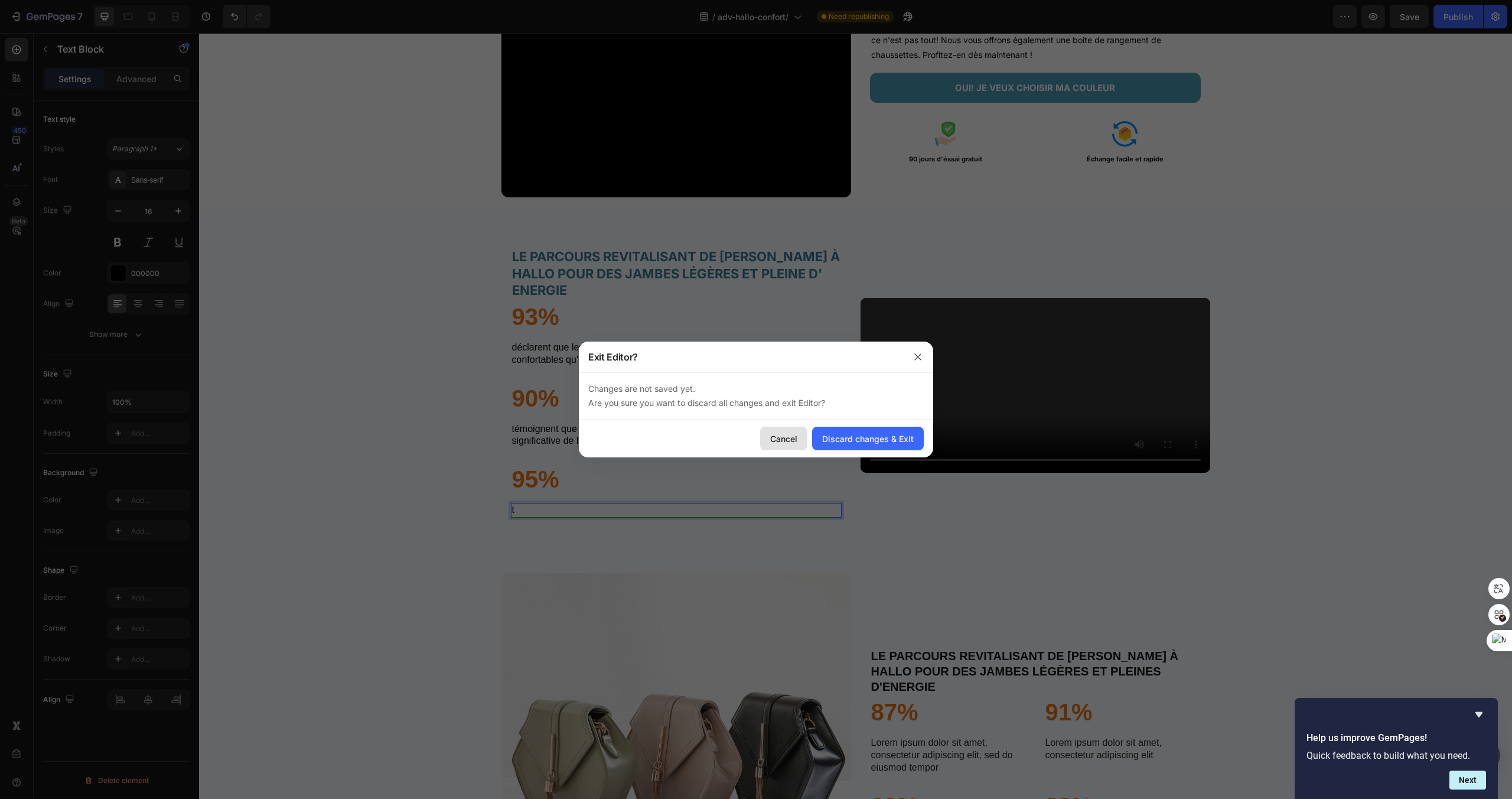
click at [780, 447] on button "Cancel" at bounding box center [783, 438] width 47 height 24
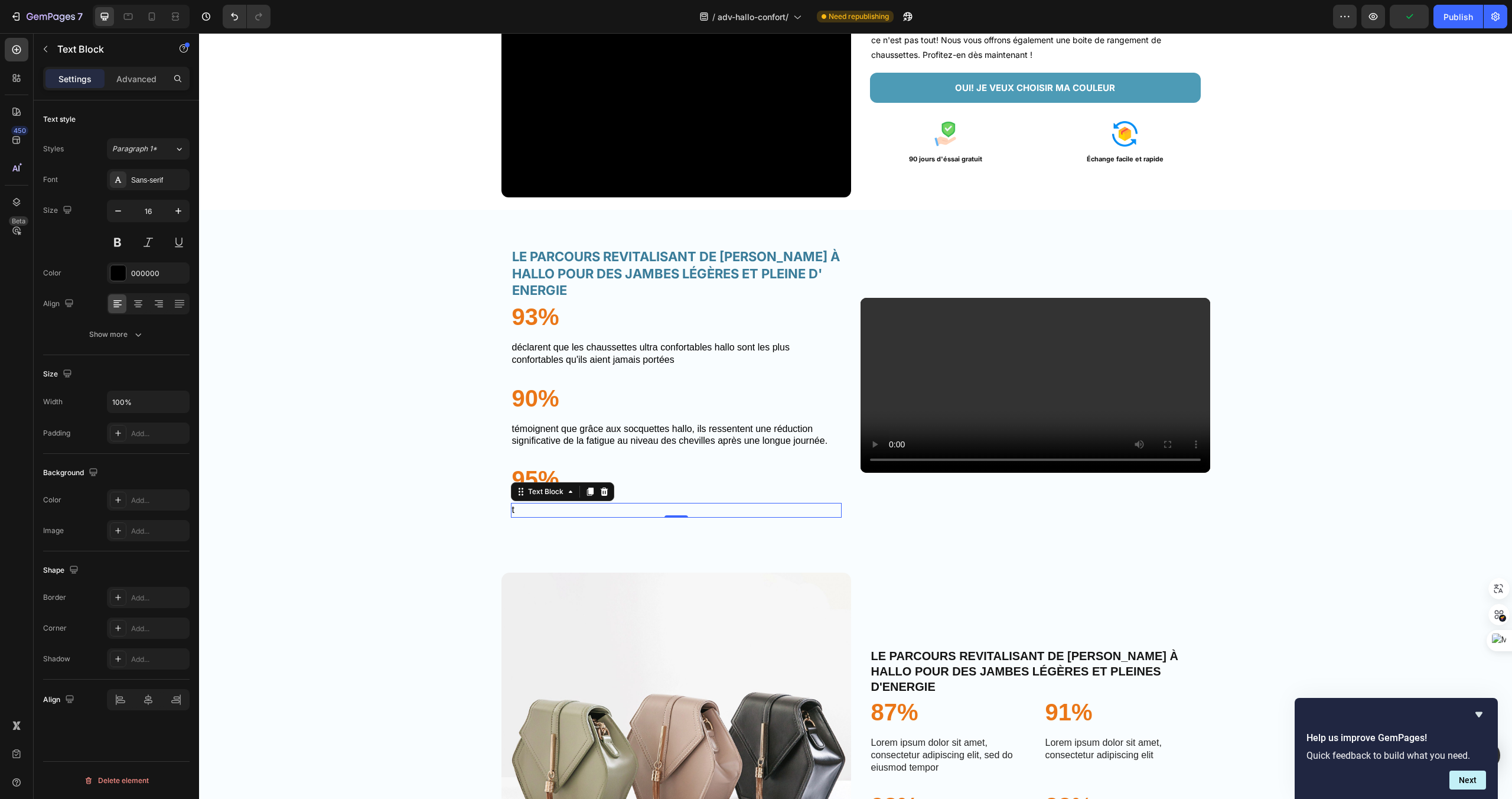
click at [572, 516] on p "T" at bounding box center [677, 510] width 328 height 12
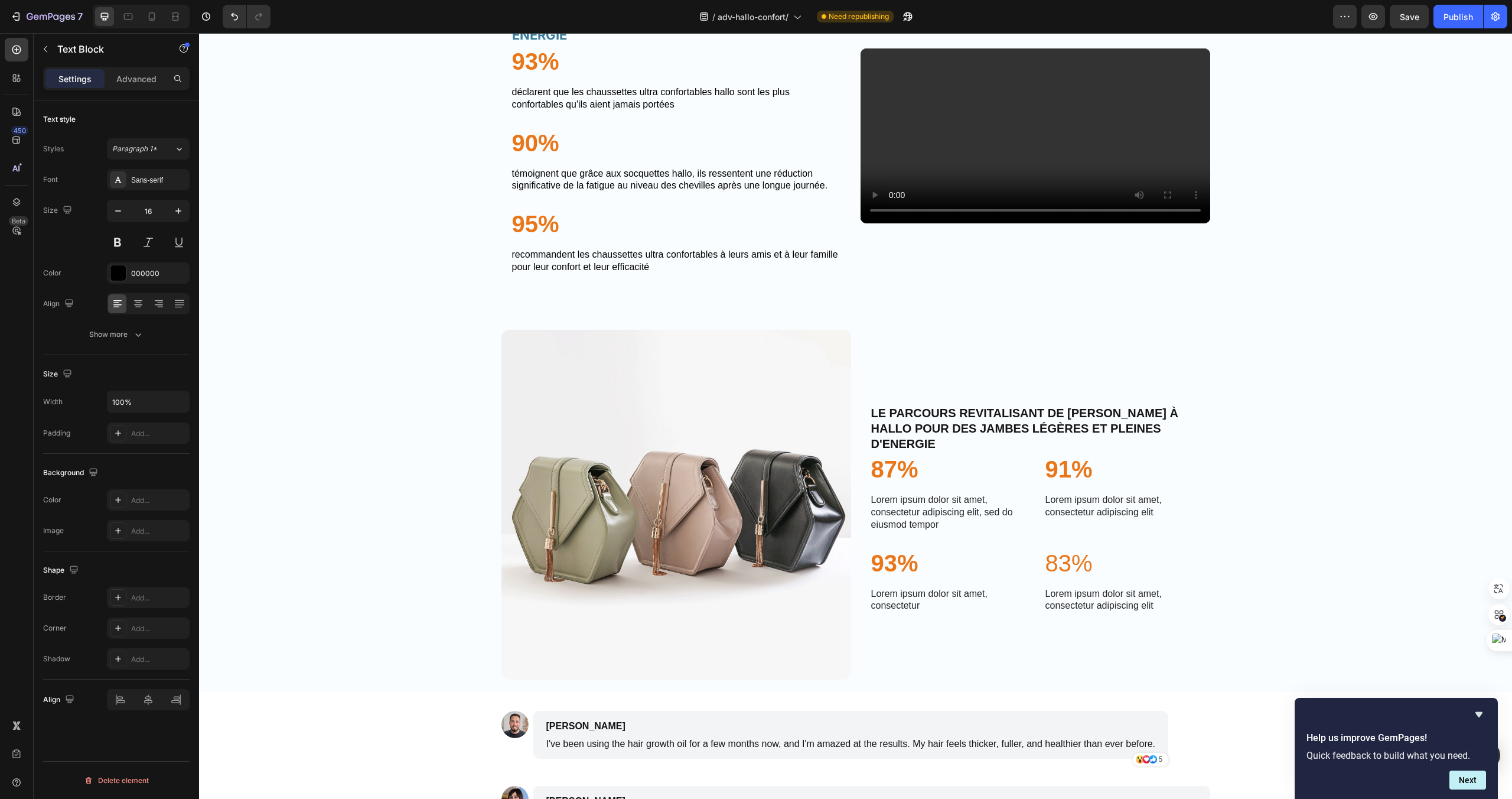
scroll to position [2450, 0]
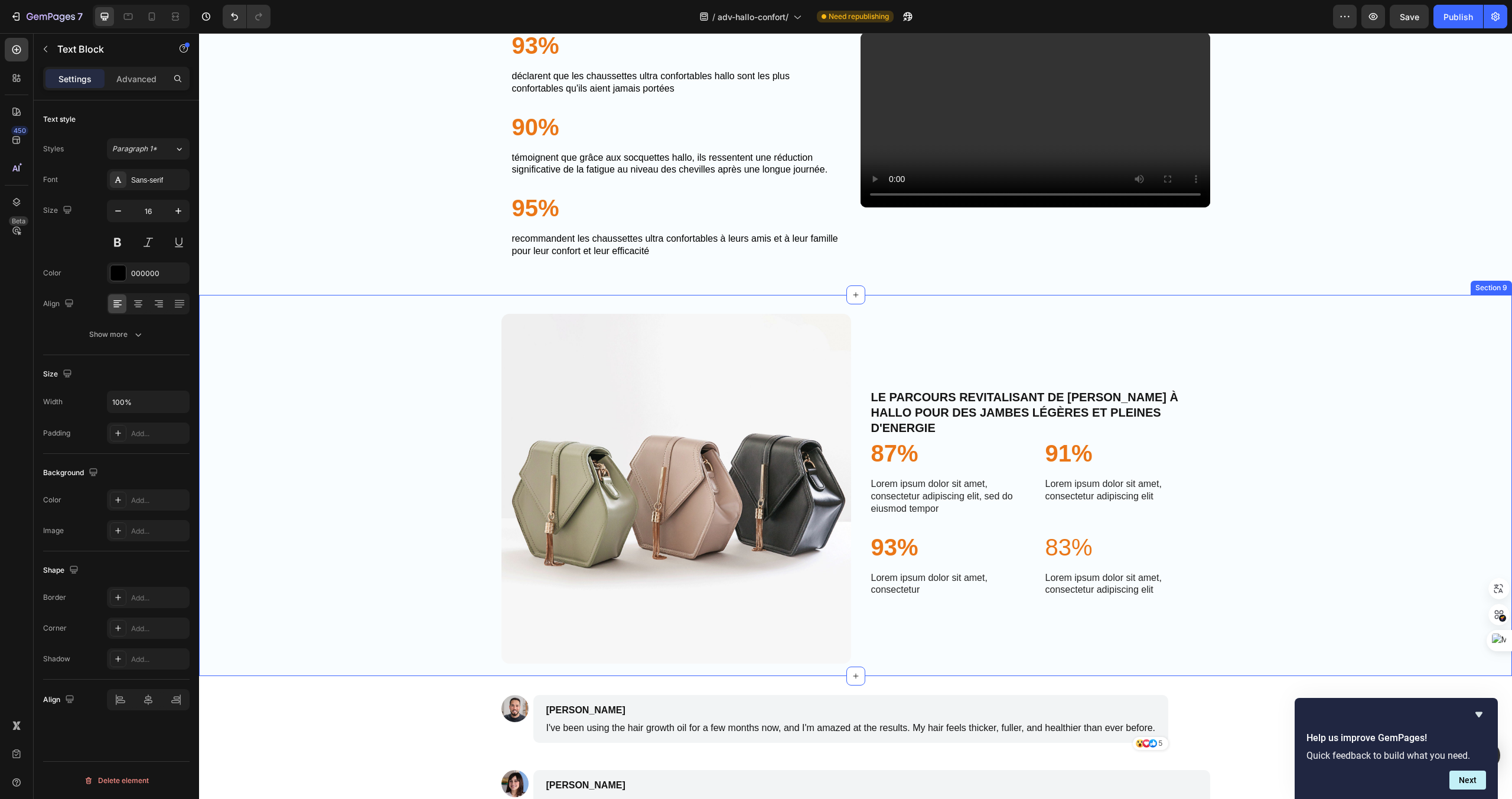
click at [1229, 332] on div "Image LE PARCOURS REVITALISANT DE [PERSON_NAME] À HALLO POUR DES JAMBES LÉGÈRES…" at bounding box center [855, 485] width 1313 height 381
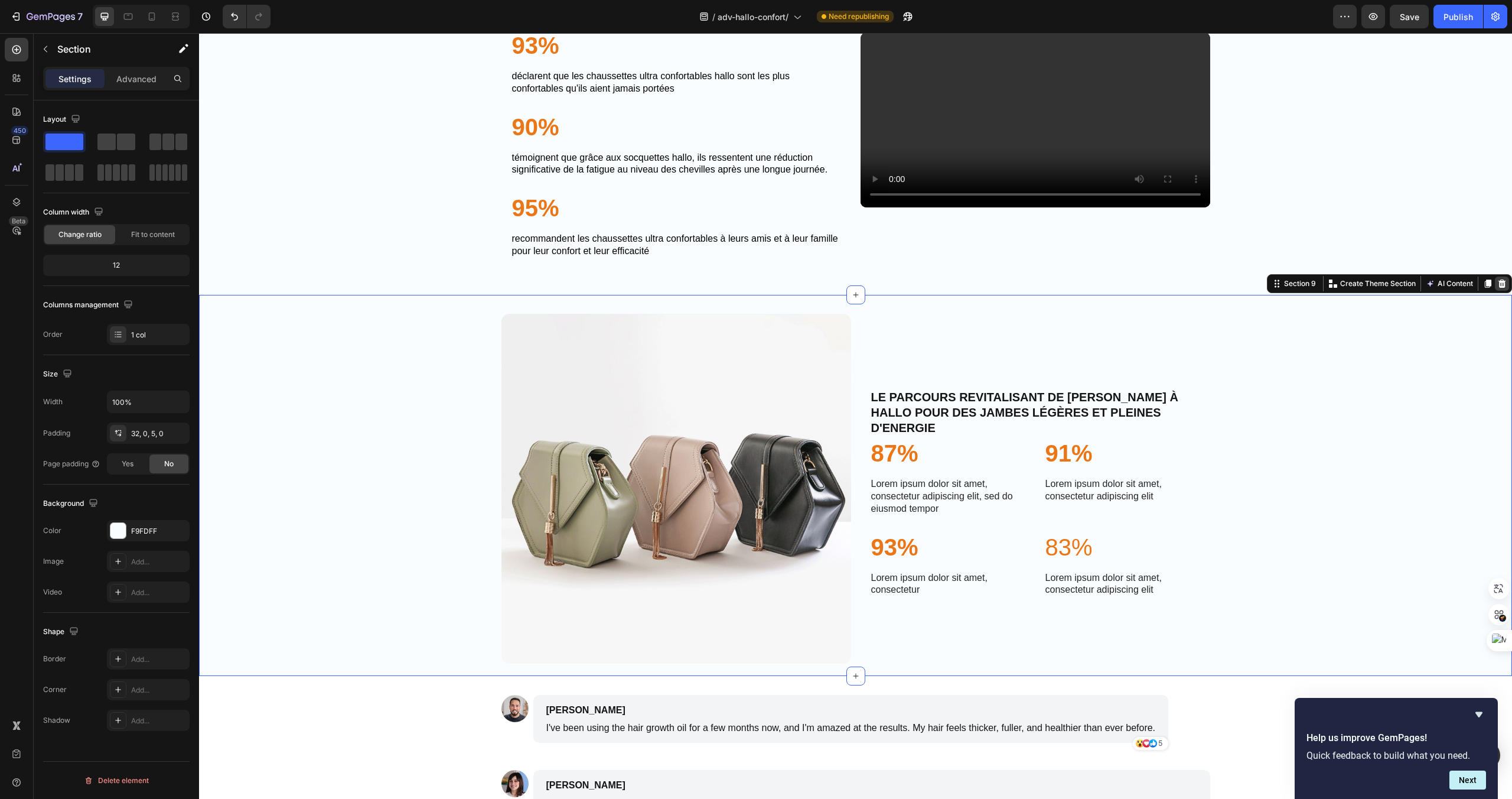
click at [1504, 288] on icon at bounding box center [1502, 283] width 8 height 8
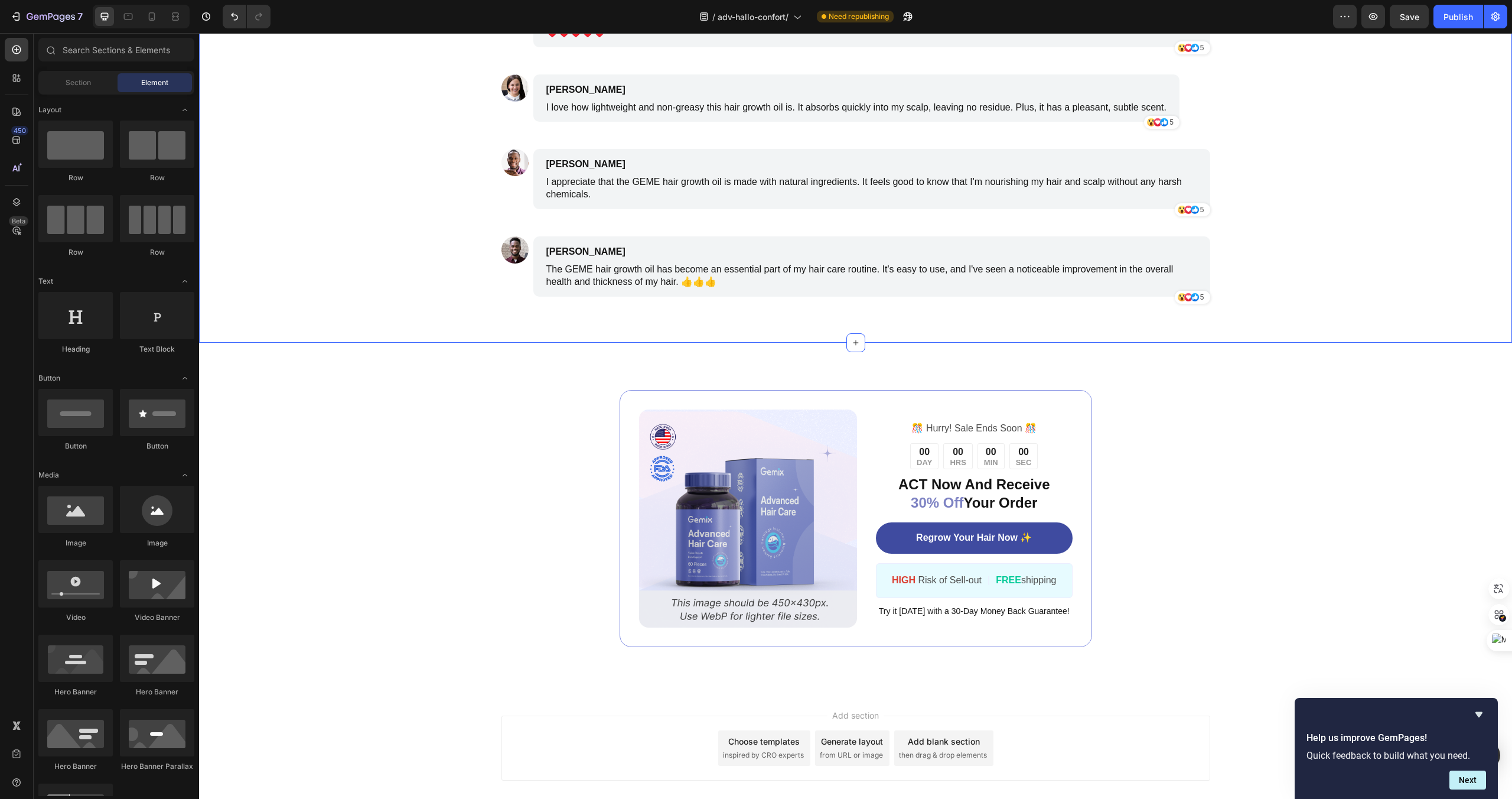
scroll to position [2940, 0]
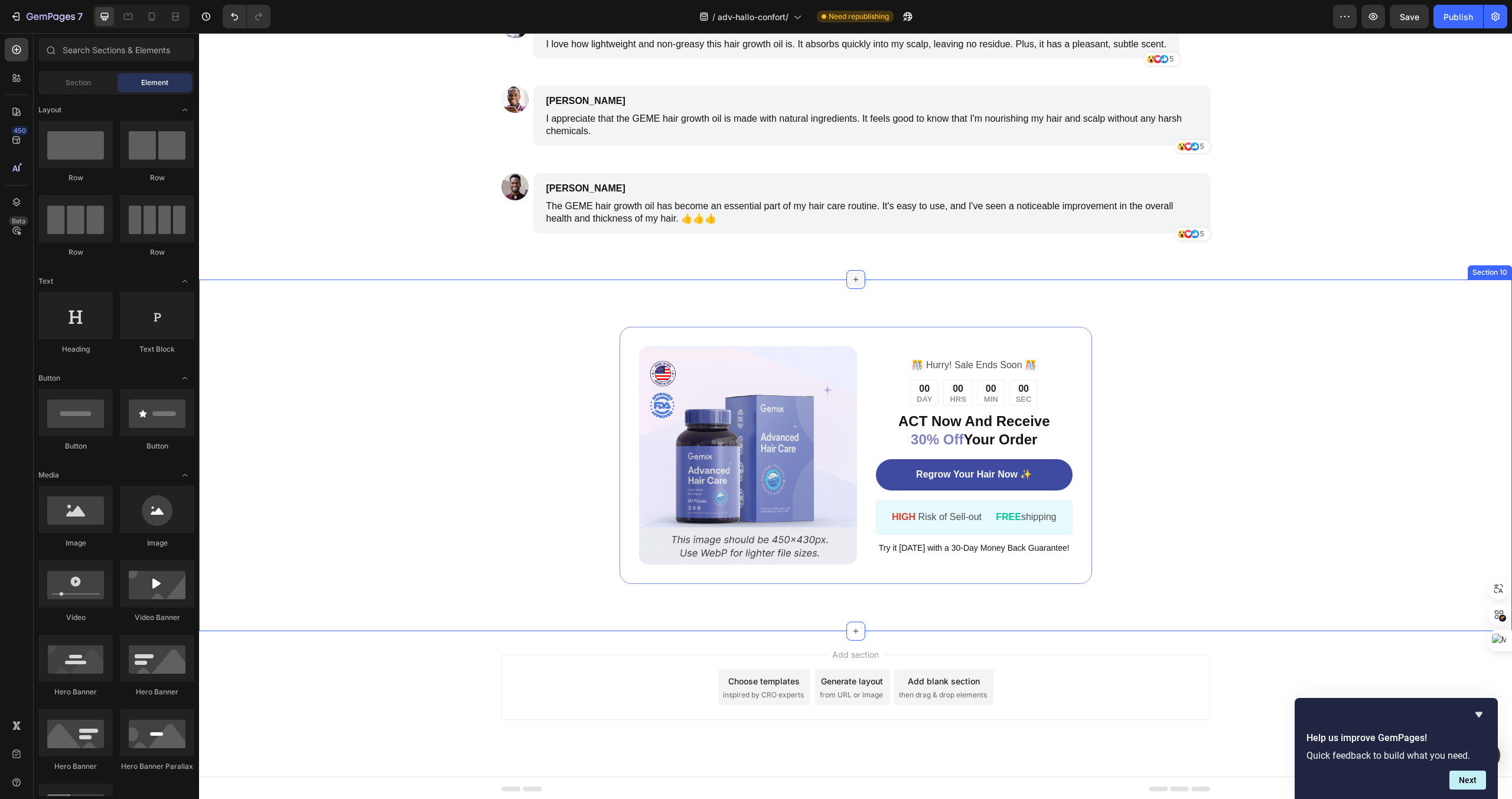
click at [851, 279] on icon at bounding box center [855, 279] width 10 height 10
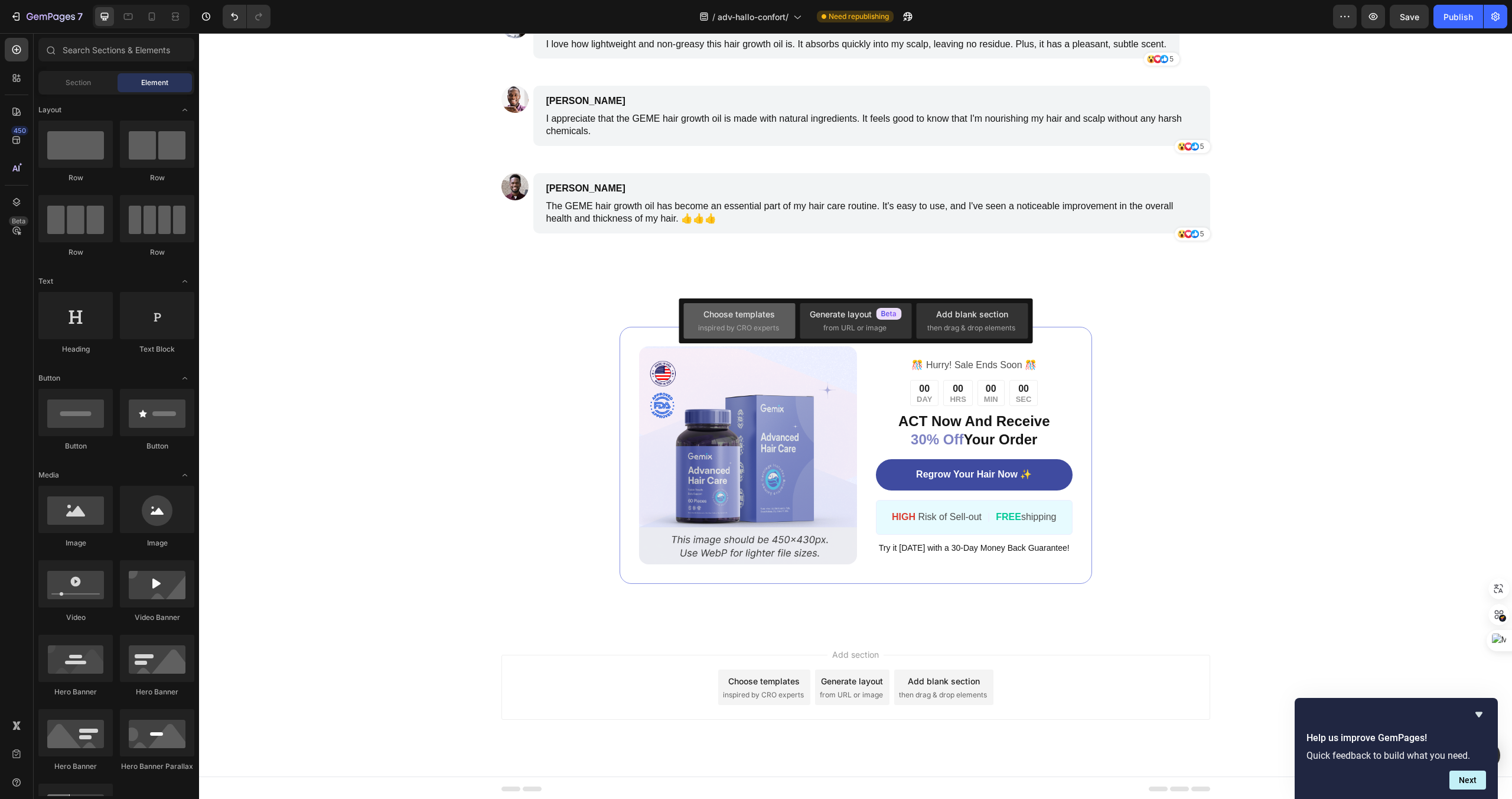
click at [715, 326] on span "inspired by CRO experts" at bounding box center [739, 328] width 81 height 11
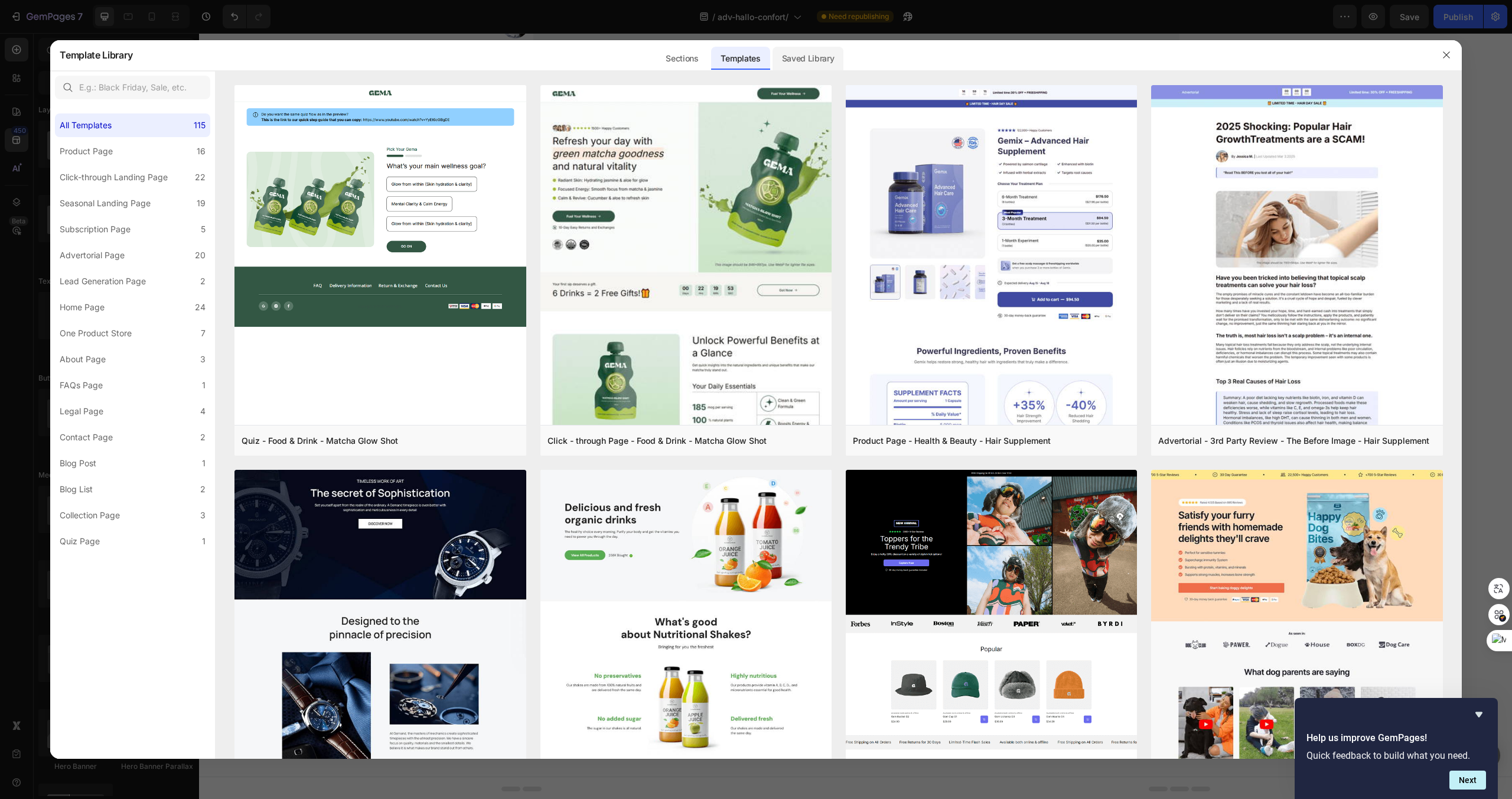
click at [796, 68] on div "Saved Library" at bounding box center [808, 55] width 71 height 31
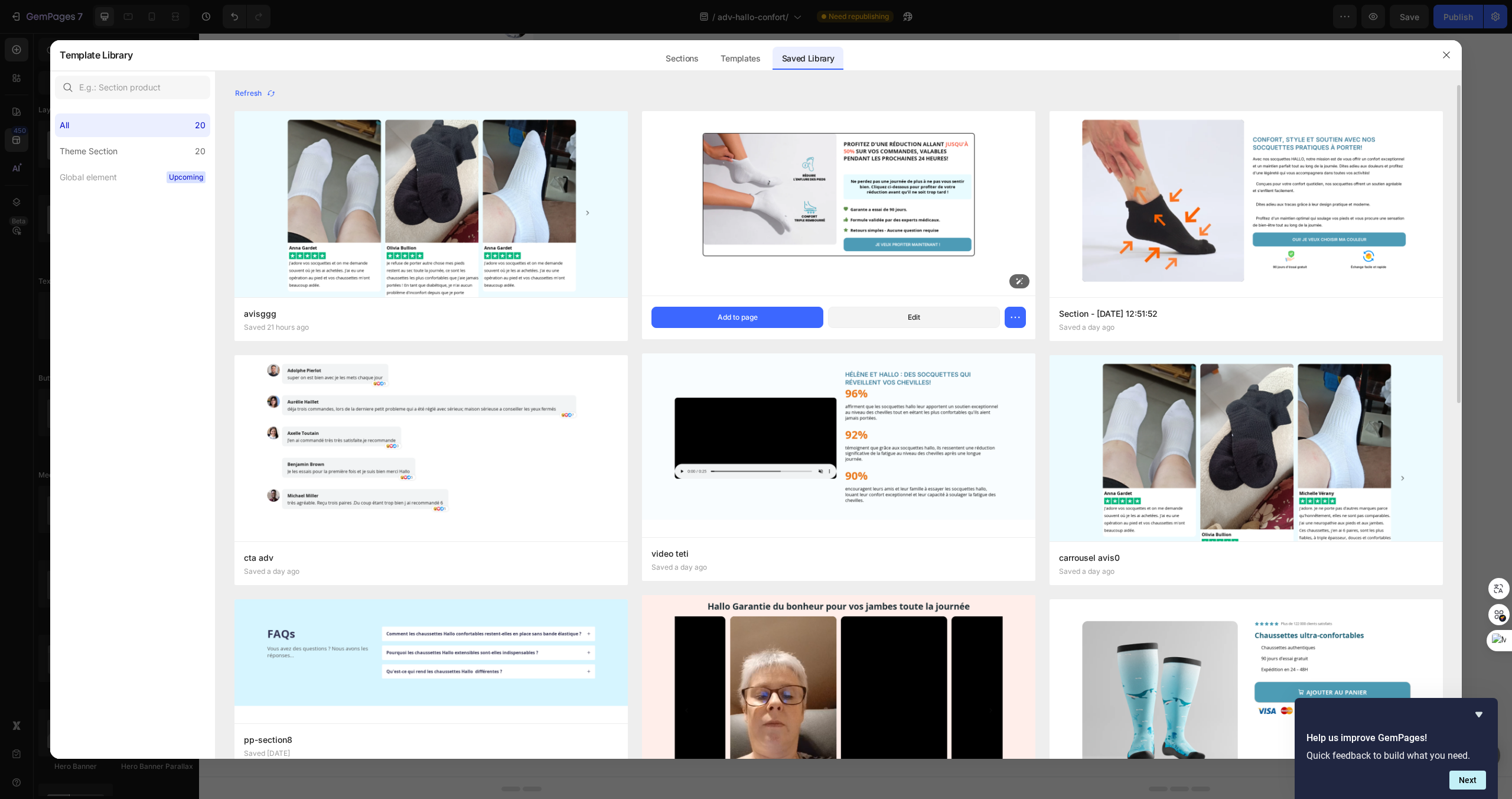
click at [835, 156] on img at bounding box center [838, 203] width 393 height 184
click at [774, 324] on button "Add to page" at bounding box center [737, 317] width 172 height 21
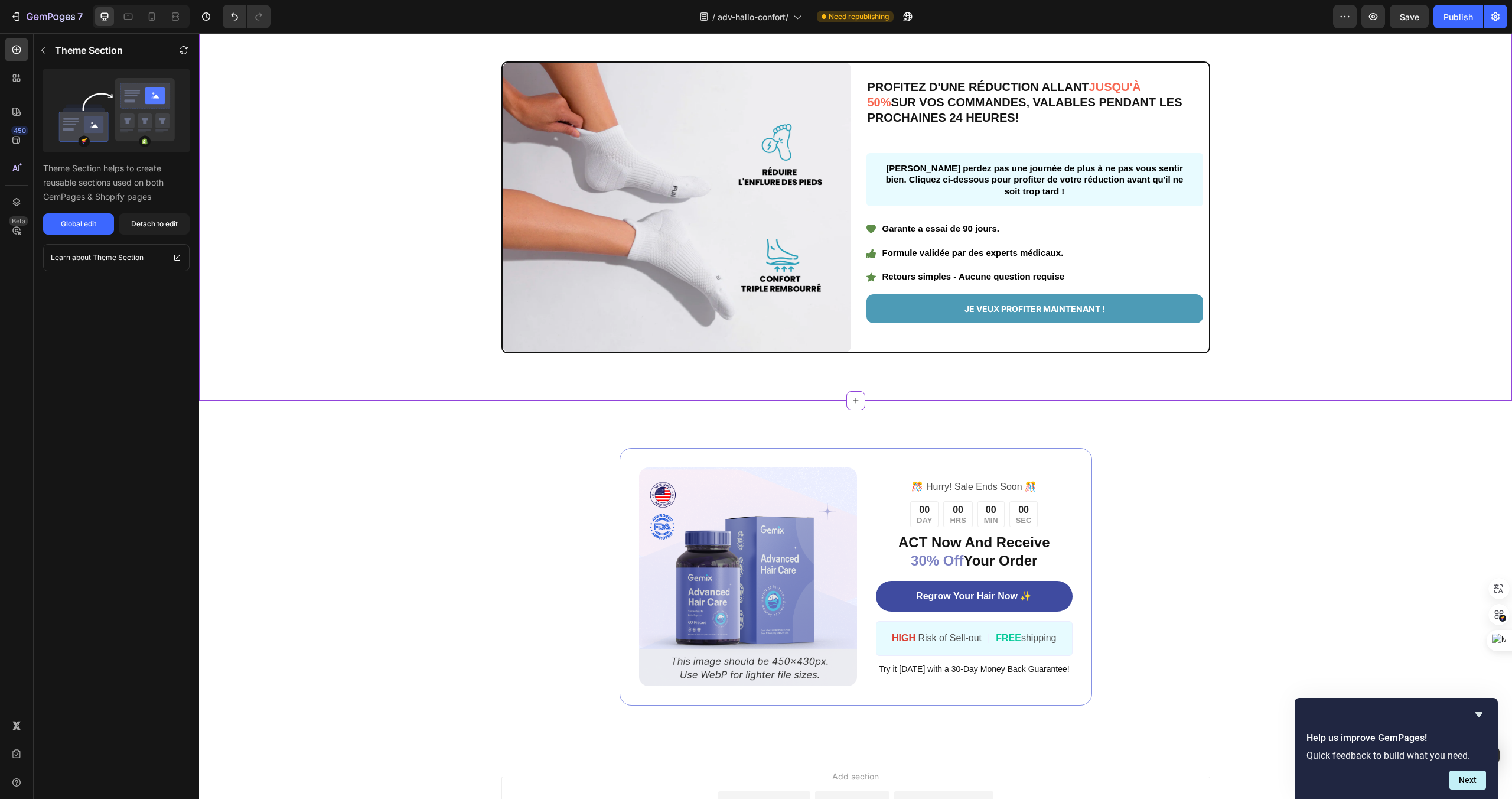
scroll to position [3144, 0]
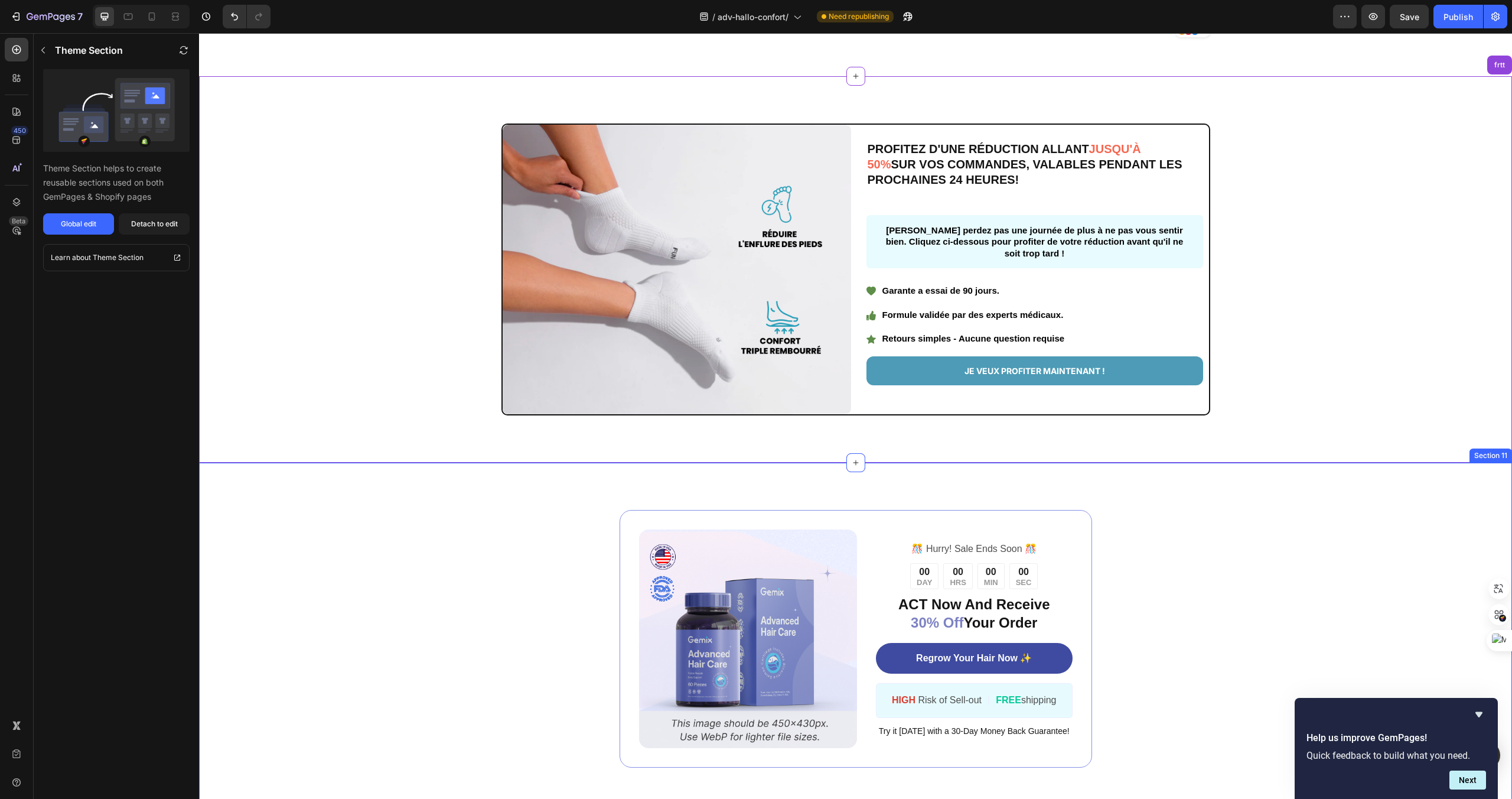
click at [980, 482] on div "Image ️🎊 Hurry! Sale Ends Soon ️🎊 Text Block 00 DAY 00 HRS 00 MIN 00 SEC Countd…" at bounding box center [855, 638] width 1313 height 352
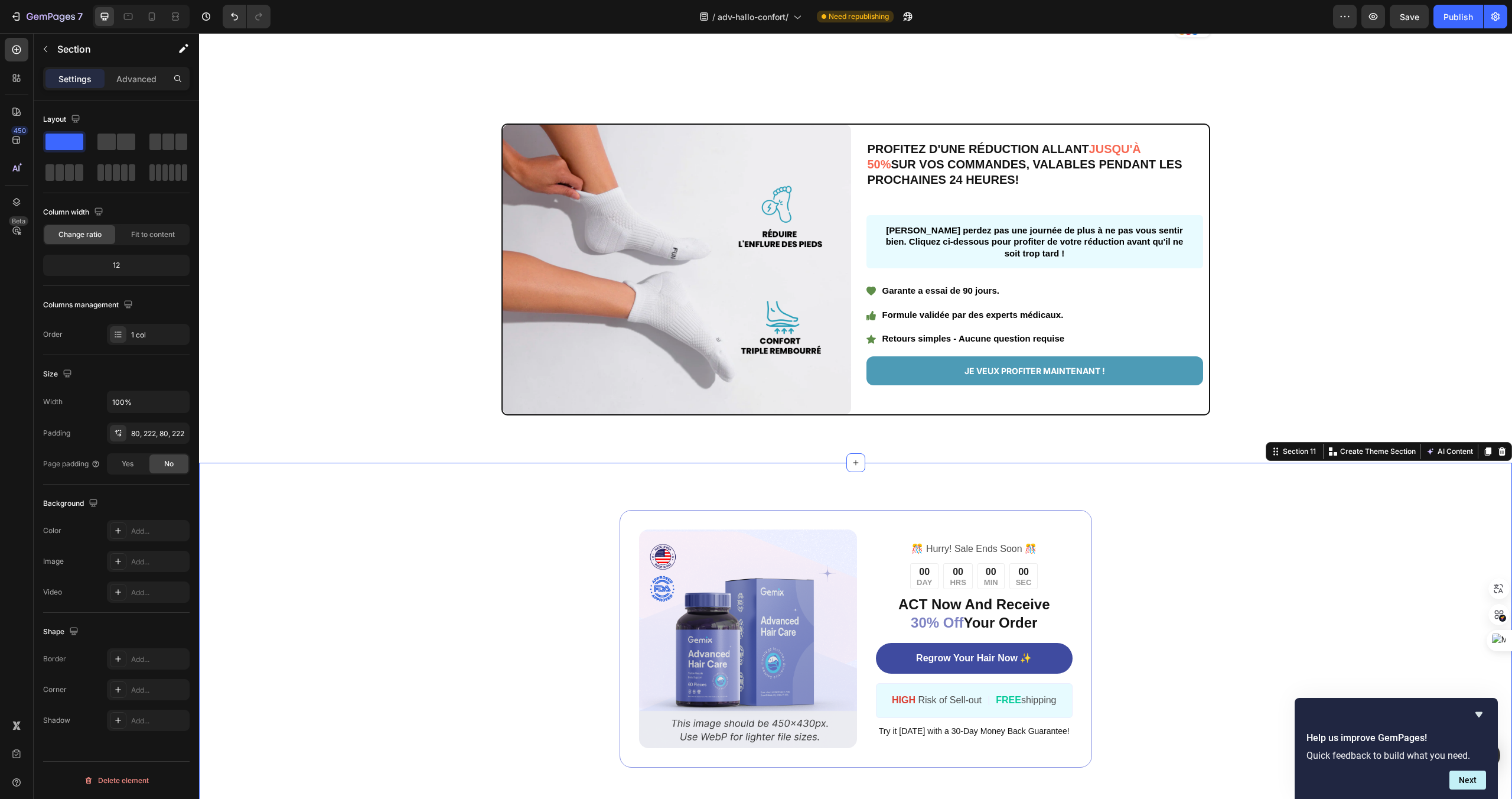
click at [1113, 549] on div "Image ️🎊 Hurry! Sale Ends Soon ️🎊 Text Block 00 DAY 00 HRS 00 MIN 00 SEC Countd…" at bounding box center [855, 639] width 1050 height 258
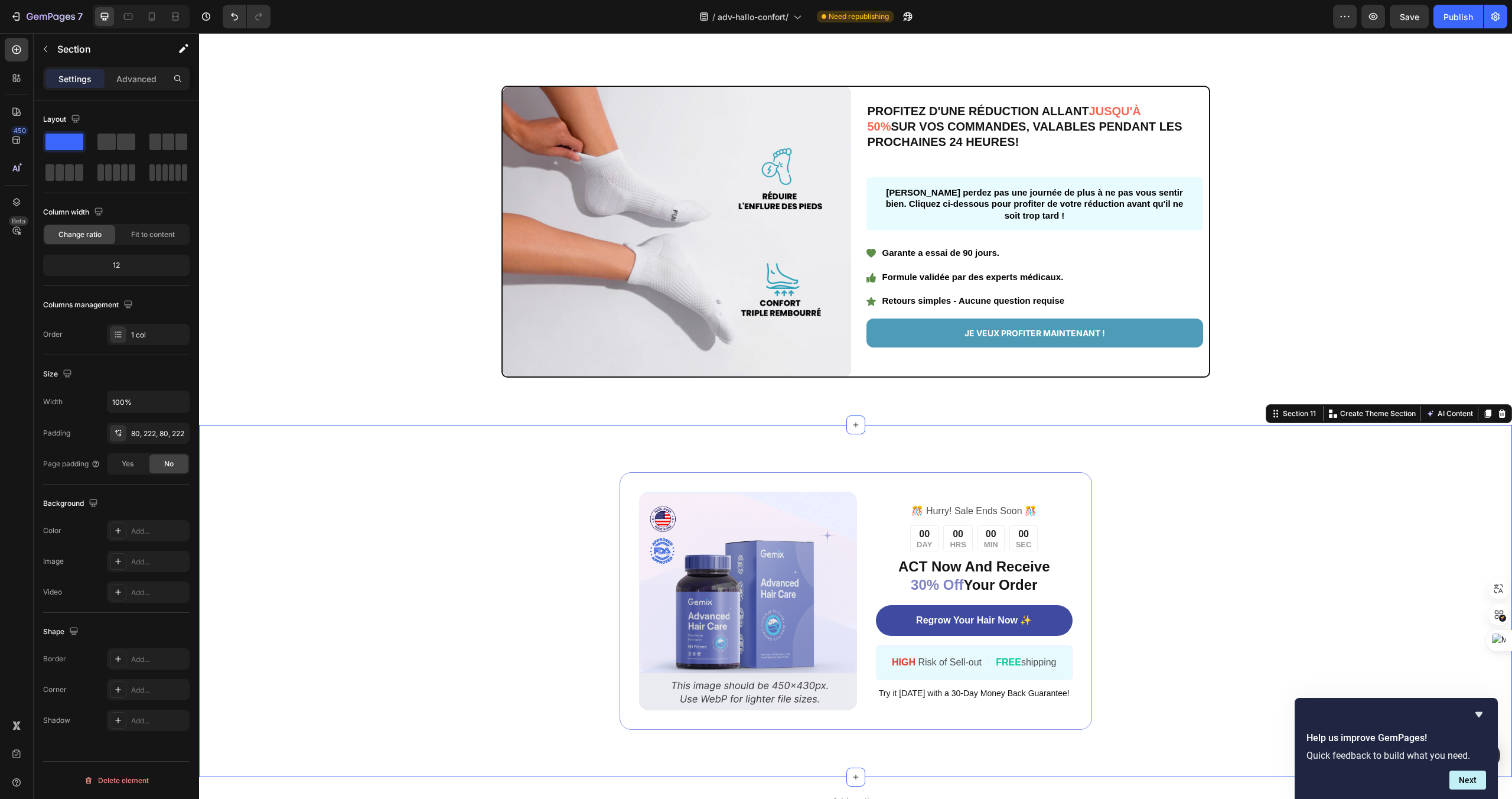
scroll to position [3327, 0]
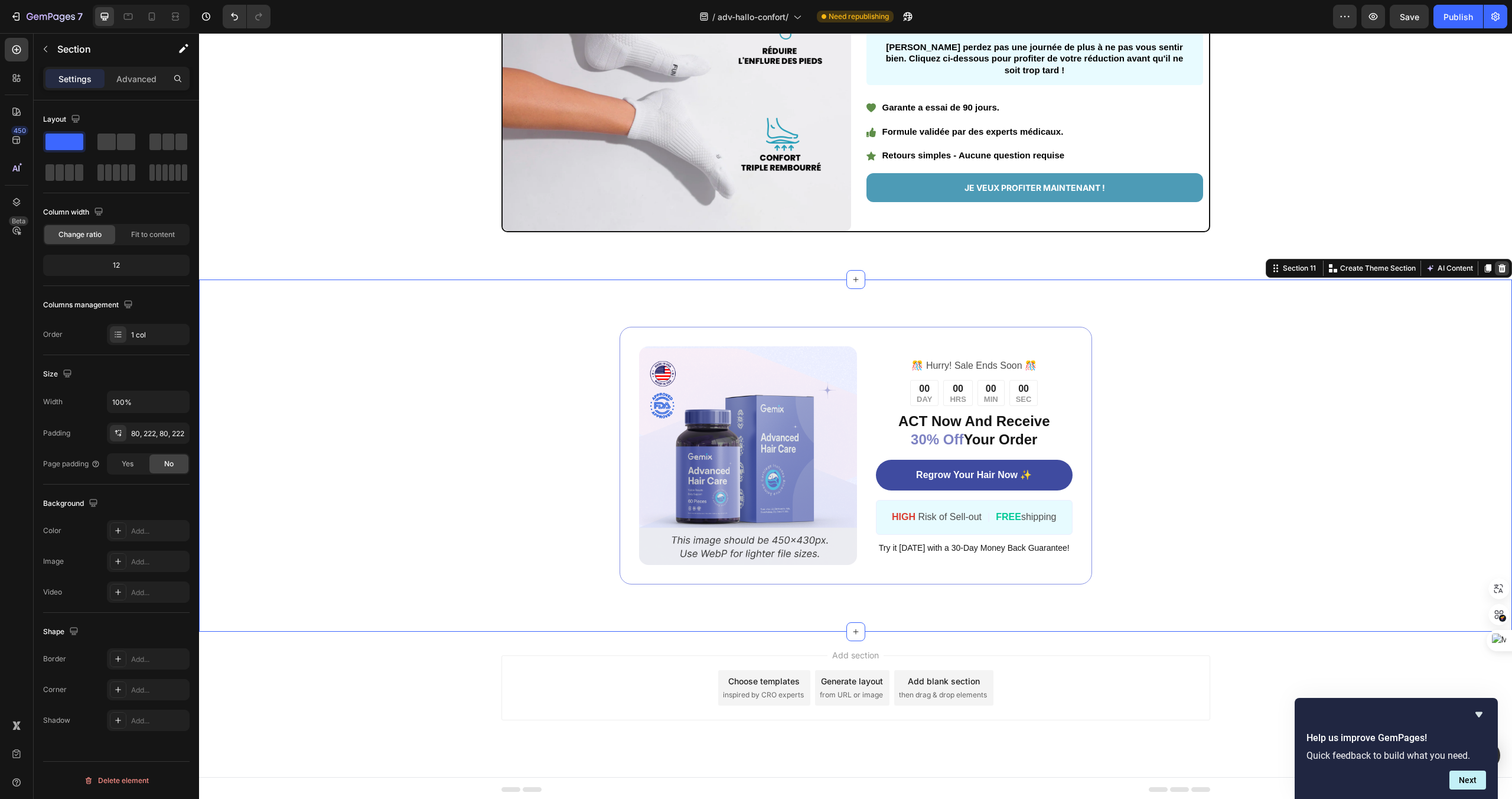
click at [1500, 269] on icon at bounding box center [1502, 268] width 8 height 8
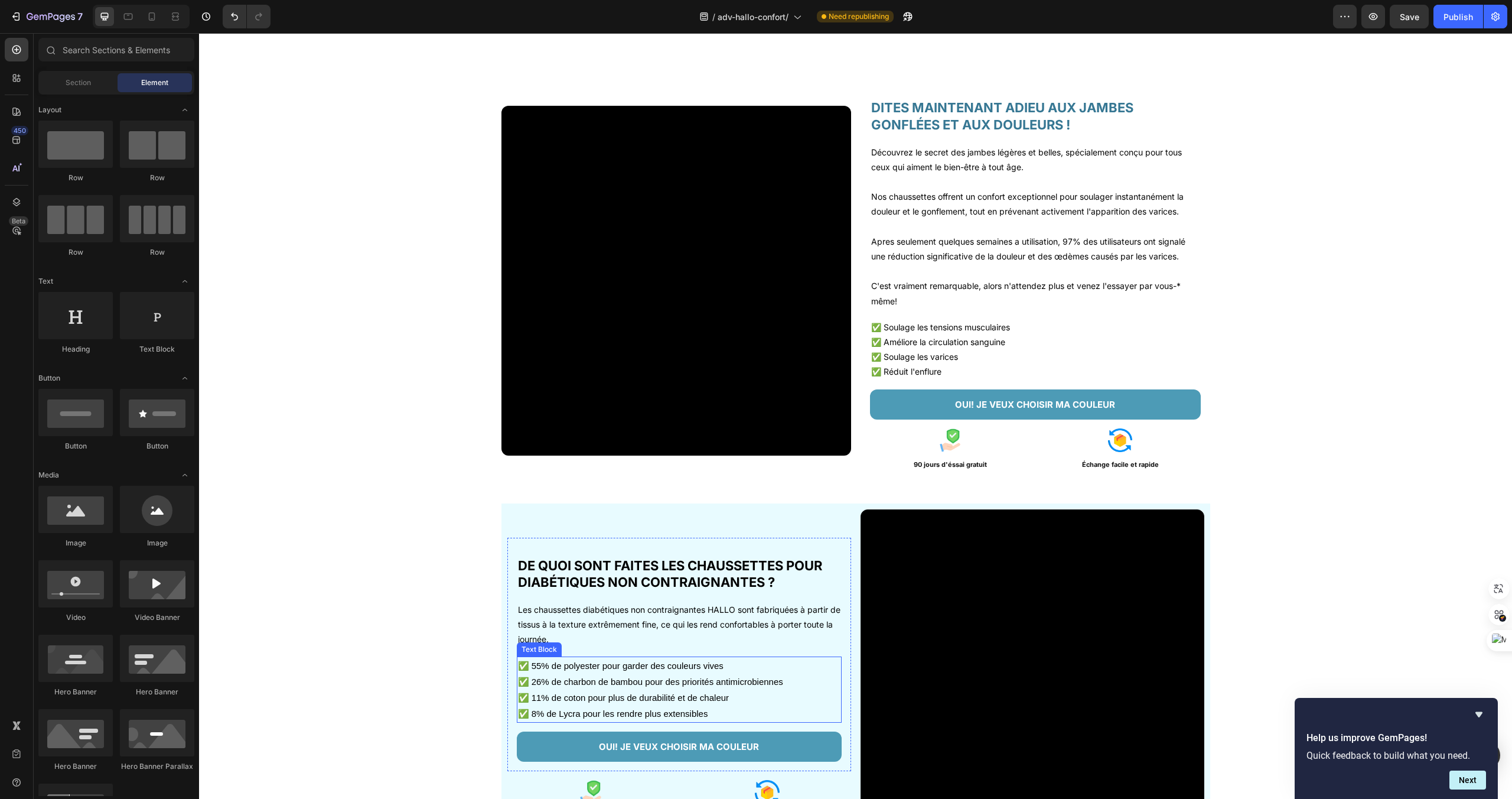
scroll to position [1469, 0]
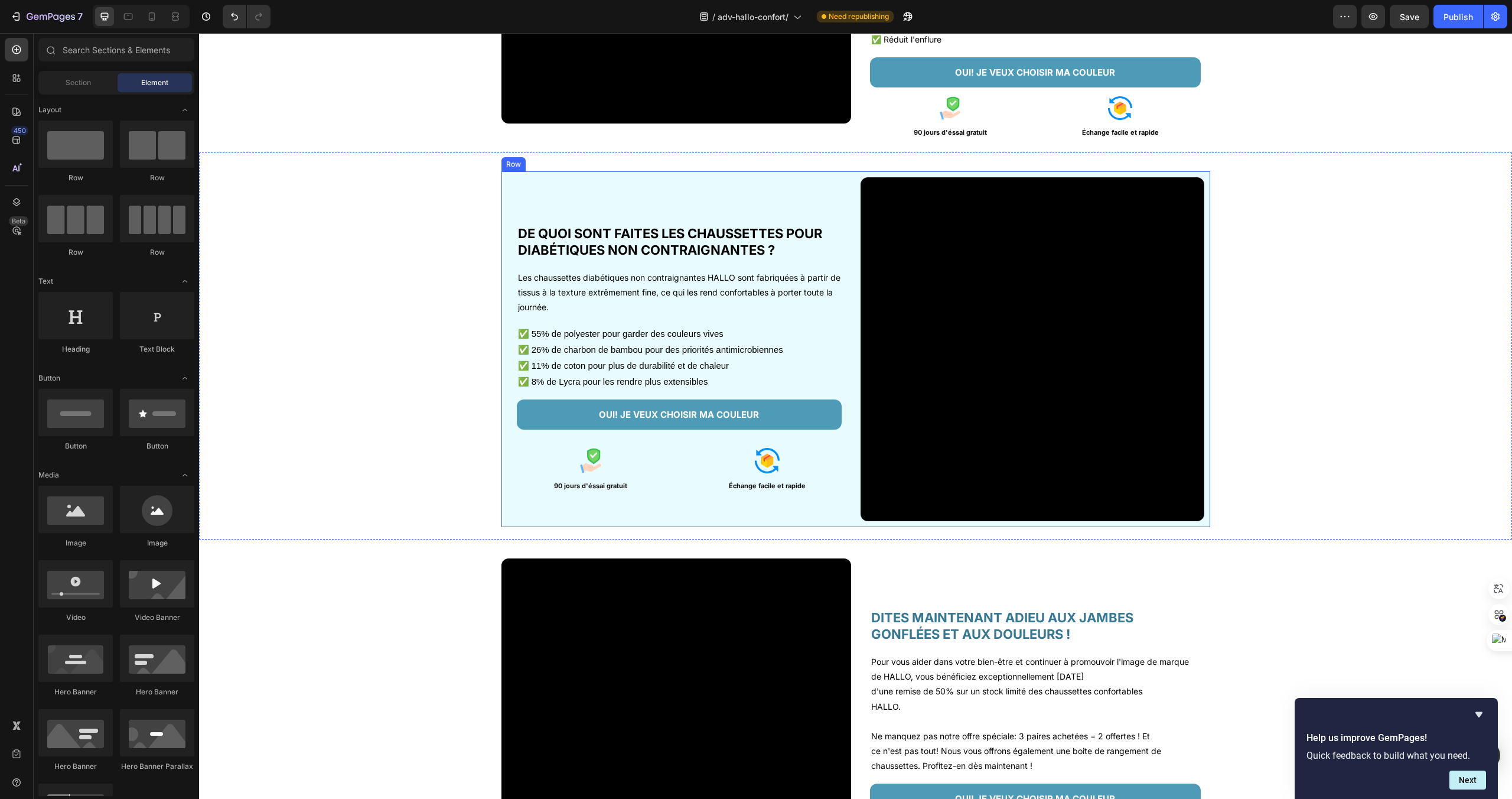
click at [745, 506] on div "DE QUOI SONT FAITES LES CHAUSSETTES POUR DIABÉTIQUES NON CONTRAIGNANTES ? Headi…" at bounding box center [679, 349] width 344 height 344
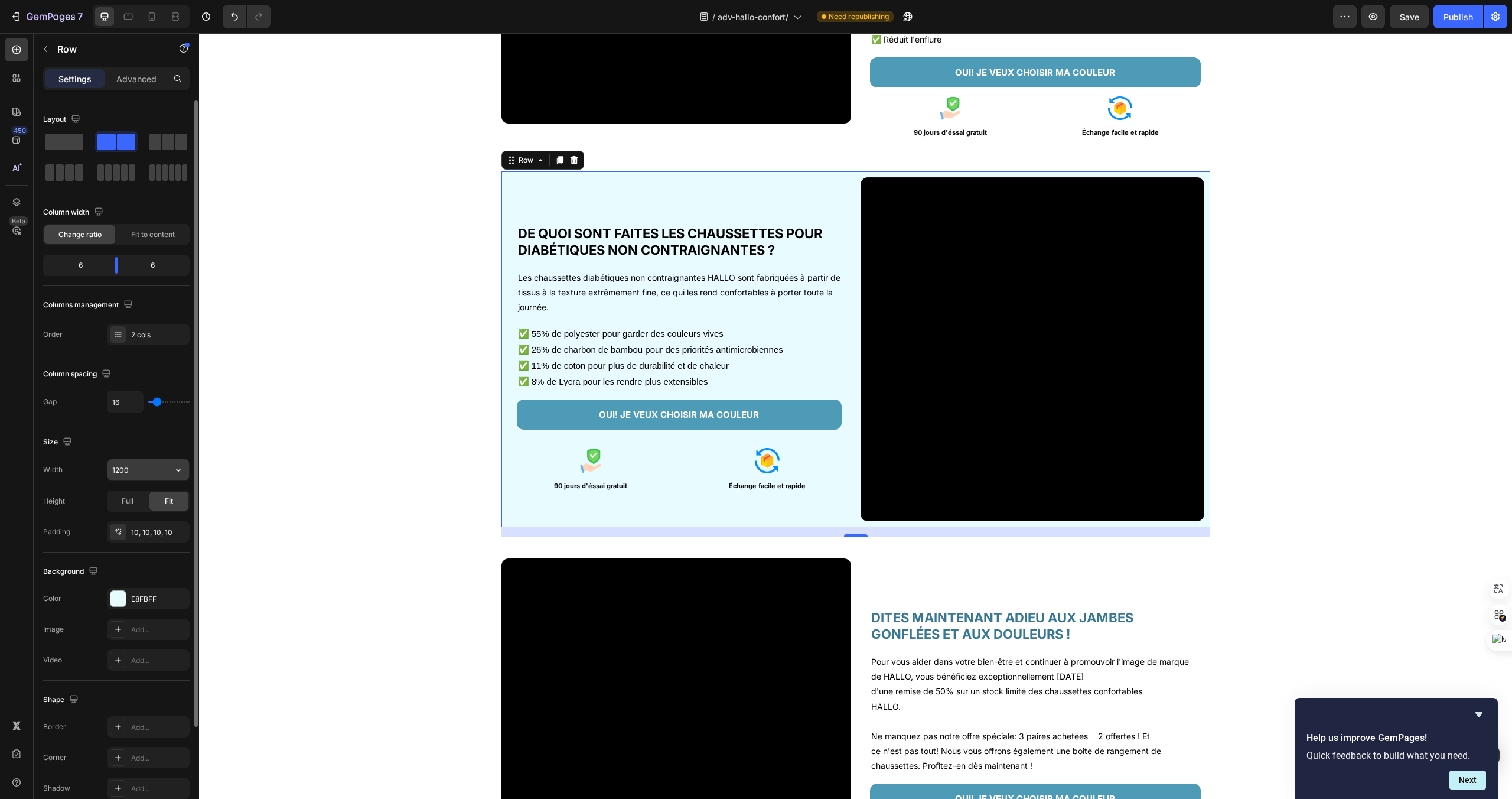
click at [151, 476] on input "1200" at bounding box center [148, 469] width 82 height 21
click at [193, 464] on div at bounding box center [194, 413] width 6 height 626
click at [179, 465] on icon "button" at bounding box center [178, 469] width 12 height 12
click at [150, 517] on p "Full 100%" at bounding box center [145, 522] width 68 height 11
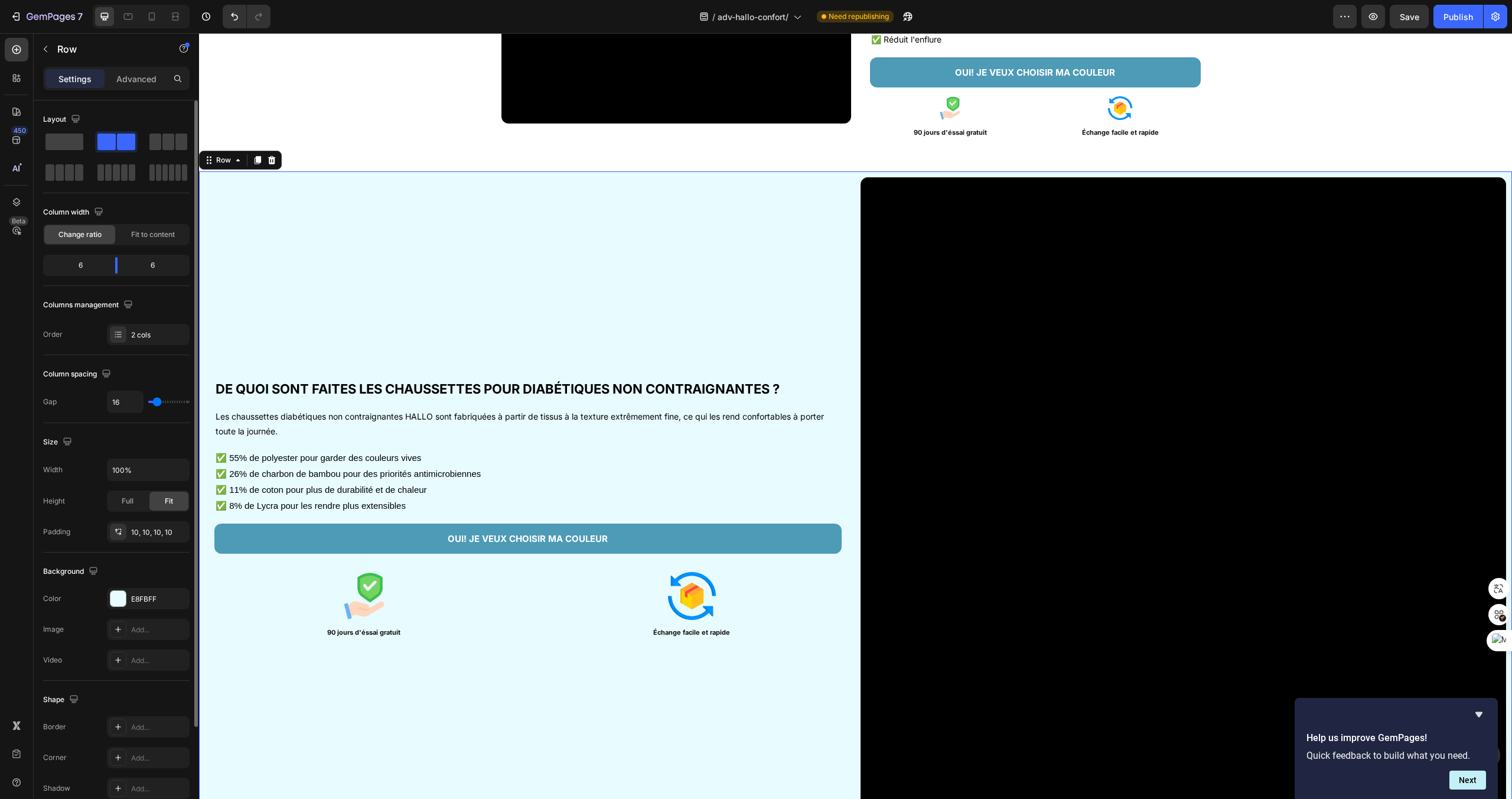
type input "1200"
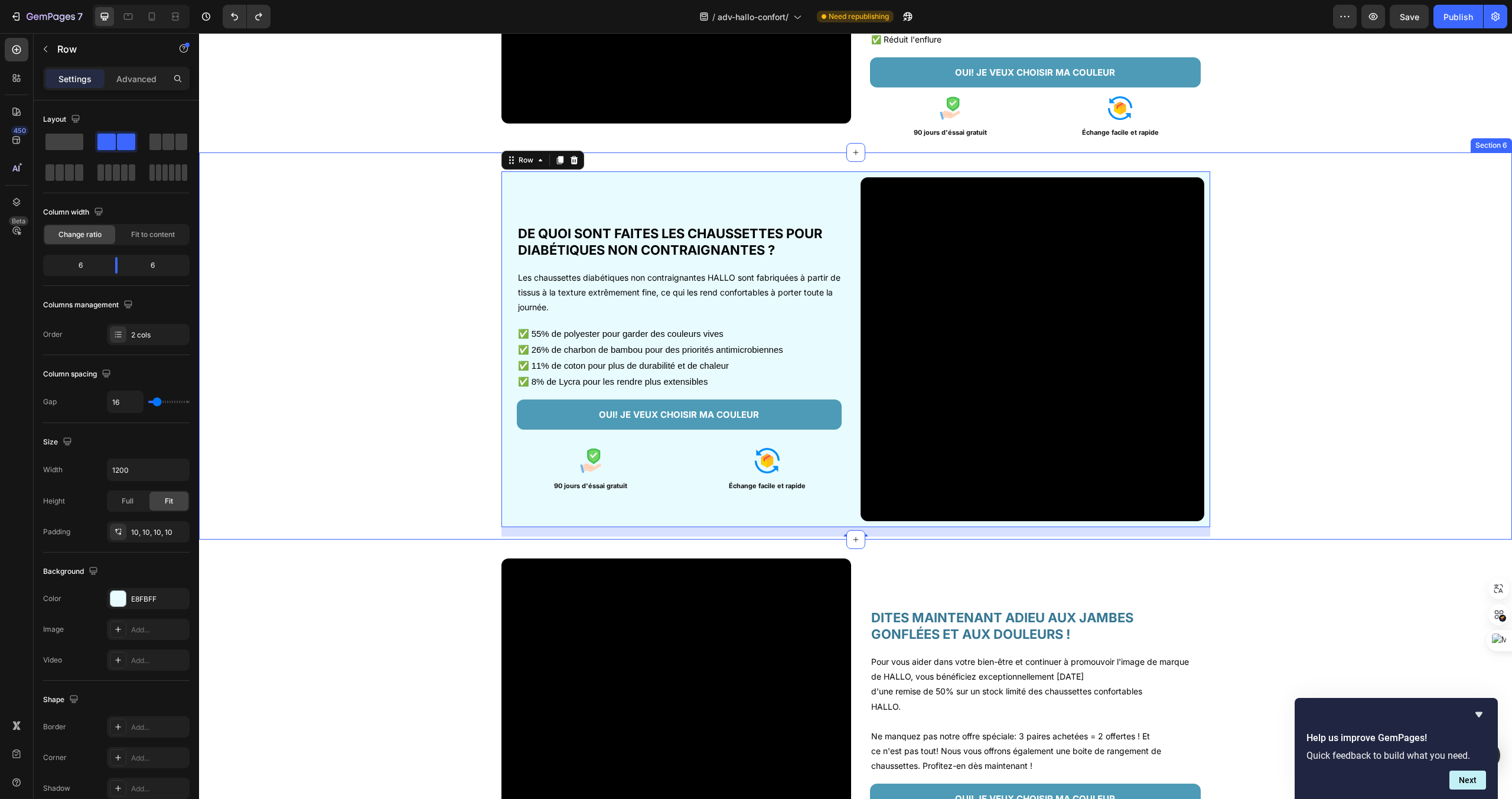
click at [740, 168] on div "Video DE QUOI SONT FAITES LES CHAUSSETTES POUR DIABÉTIQUES NON CONTRAIGNANTES ?…" at bounding box center [855, 346] width 1313 height 387
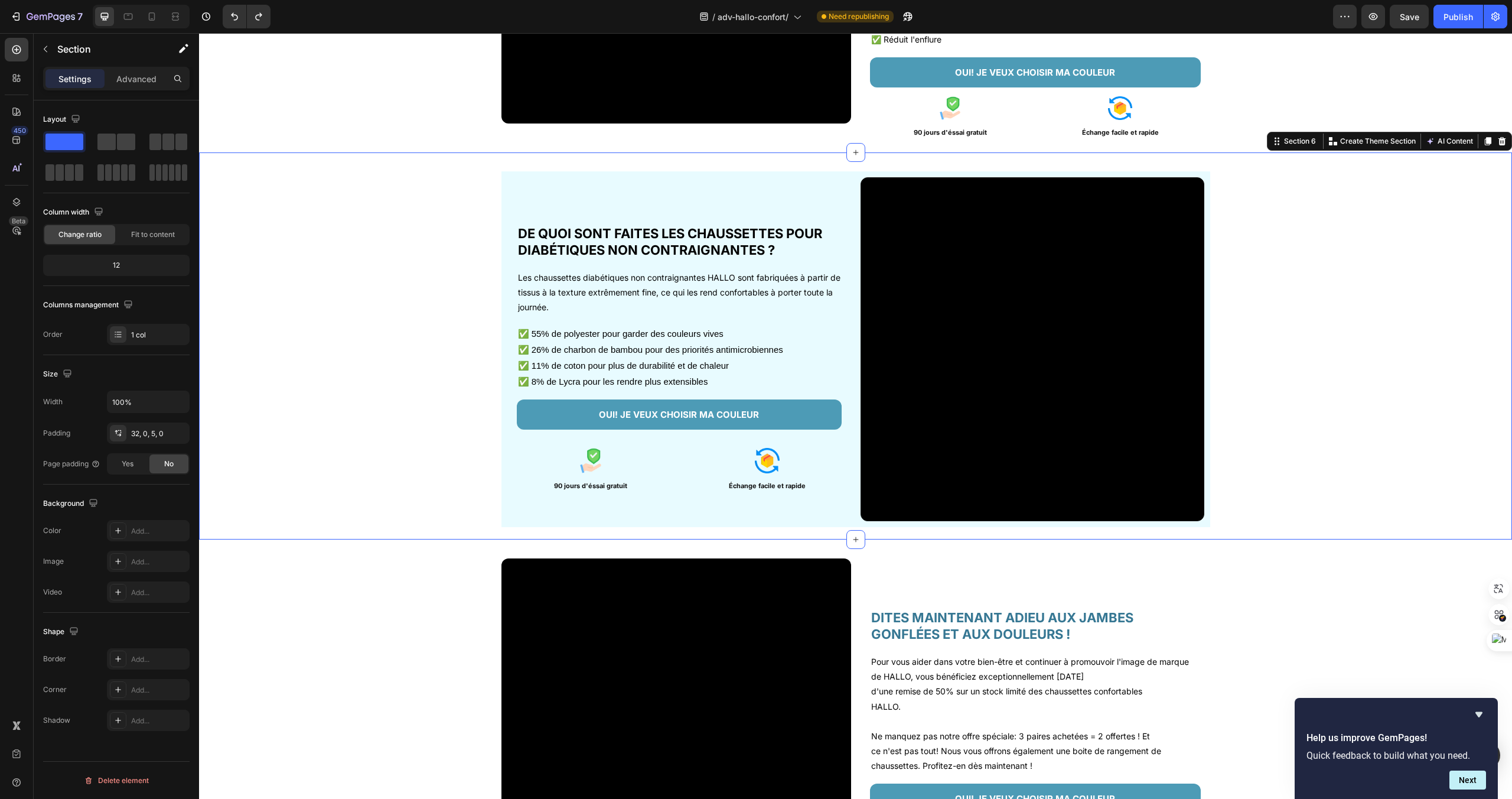
click at [740, 168] on div "Video DE QUOI SONT FAITES LES CHAUSSETTES POUR DIABÉTIQUES NON CONTRAIGNANTES ?…" at bounding box center [855, 346] width 1313 height 387
click at [174, 402] on icon "button" at bounding box center [178, 402] width 12 height 12
click at [341, 379] on div "Video DE QUOI SONT FAITES LES CHAUSSETTES POUR DIABÉTIQUES NON CONTRAIGNANTES ?…" at bounding box center [855, 353] width 1313 height 365
click at [550, 182] on div "DE QUOI SONT FAITES LES CHAUSSETTES POUR DIABÉTIQUES NON CONTRAIGNANTES ? Headi…" at bounding box center [679, 349] width 344 height 344
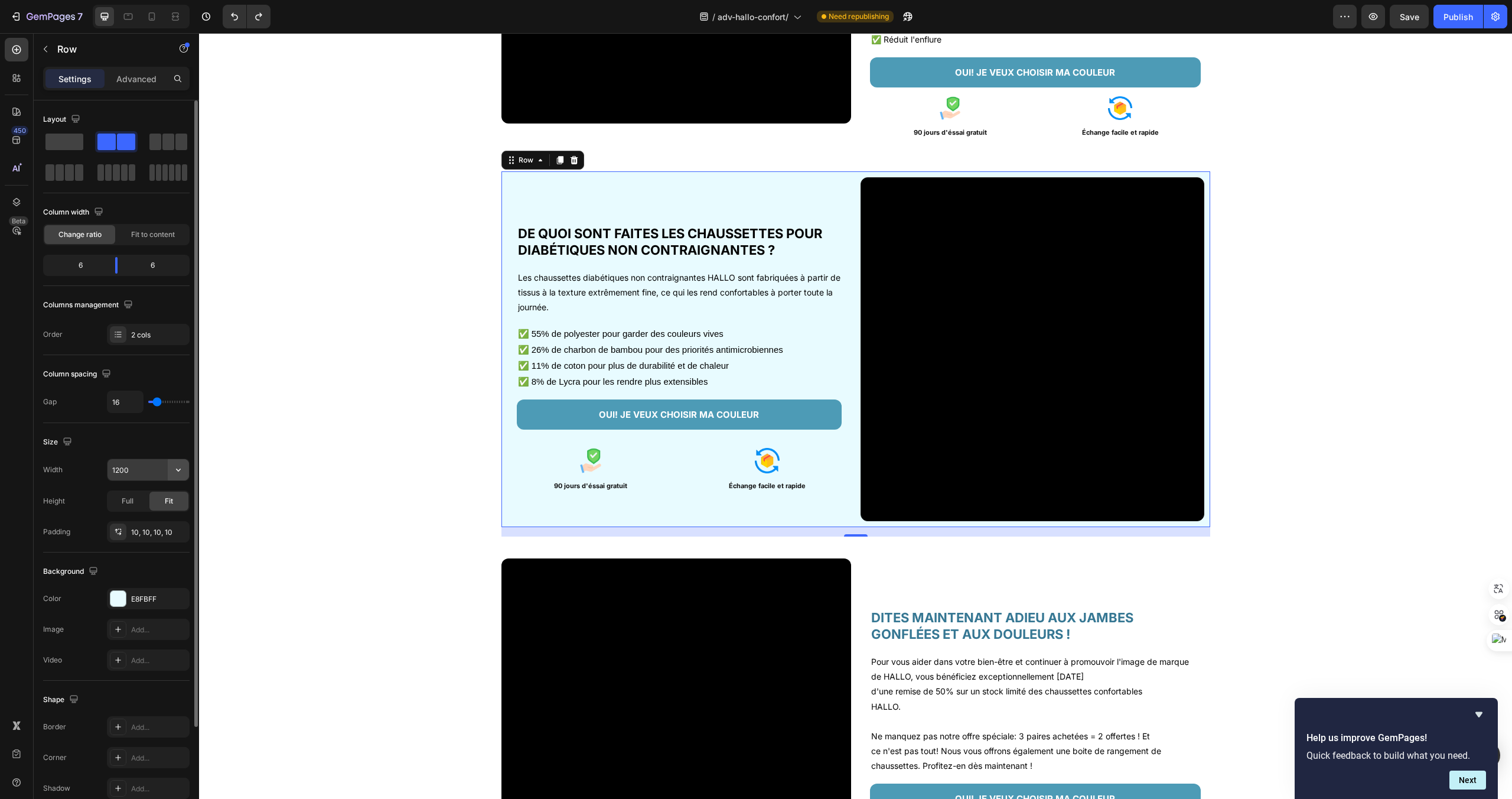
click at [174, 476] on button "button" at bounding box center [178, 469] width 21 height 21
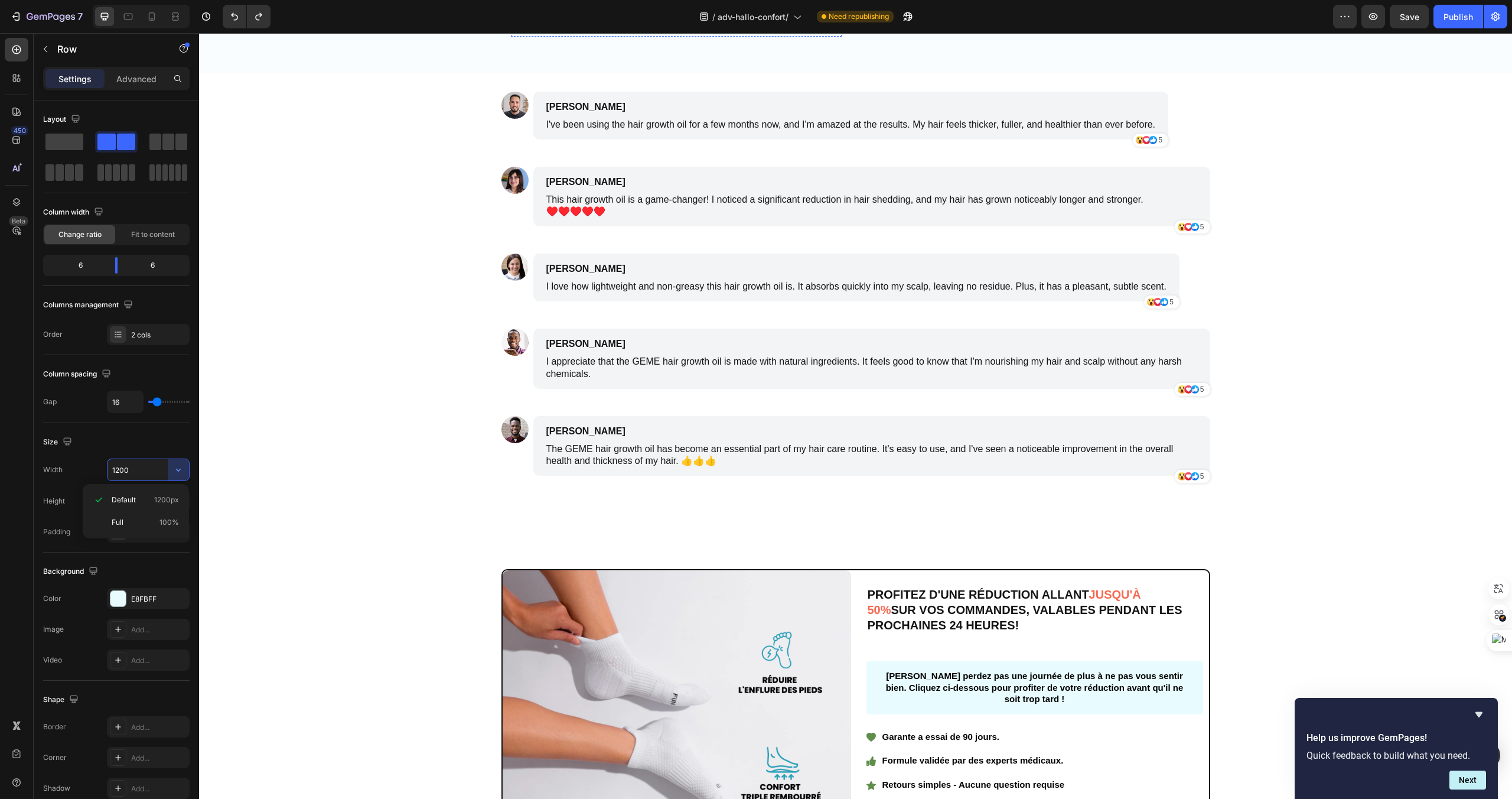
scroll to position [2671, 0]
click at [754, 574] on div "Image PROFITEZ D'UNE RÉDUCTION ALLANT JUSQU'À 50% SUR VOS COMMANDES, VALABLES P…" at bounding box center [855, 717] width 1313 height 387
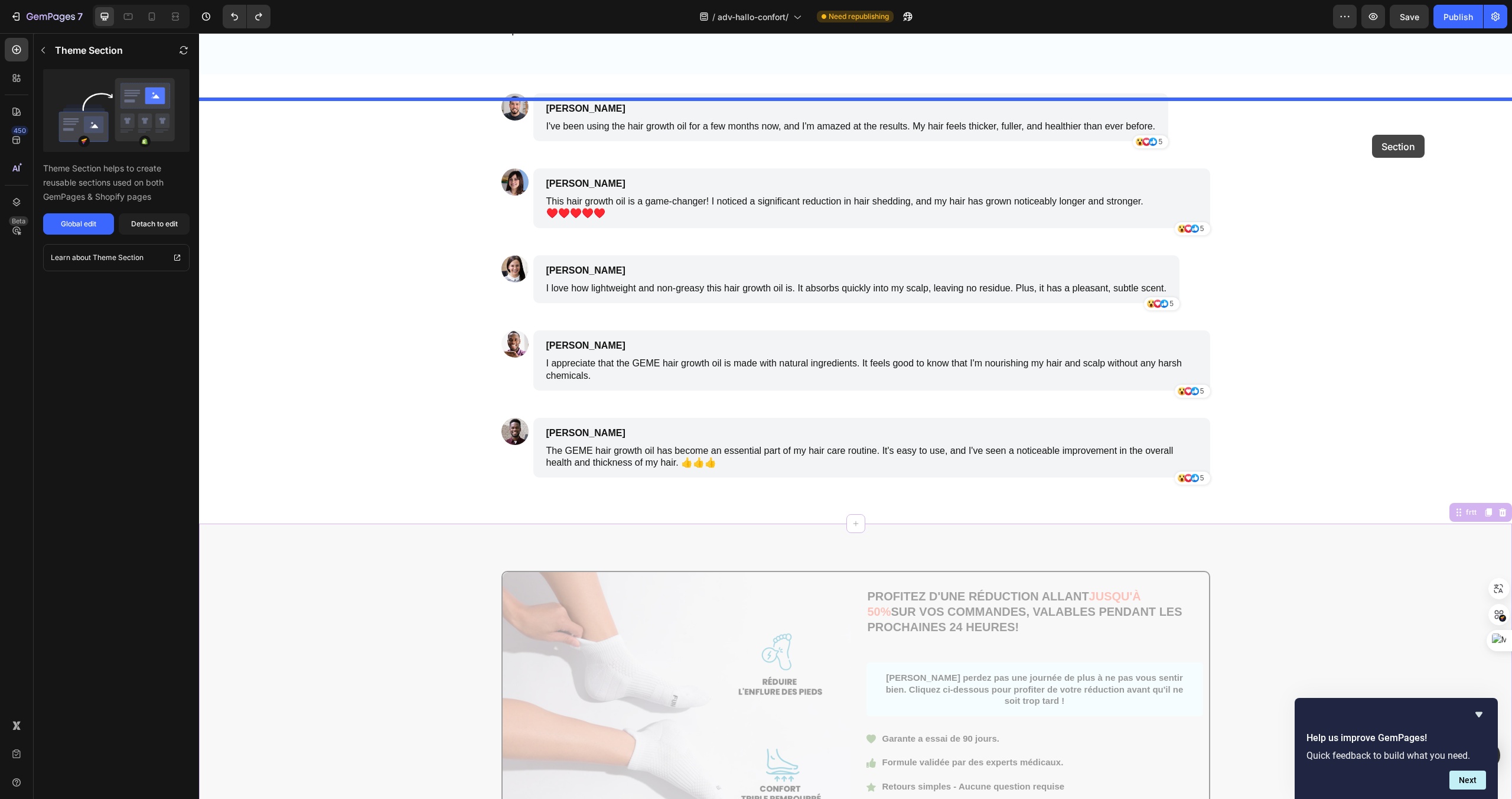
drag, startPoint x: 1457, startPoint y: 538, endPoint x: 1372, endPoint y: 135, distance: 411.9
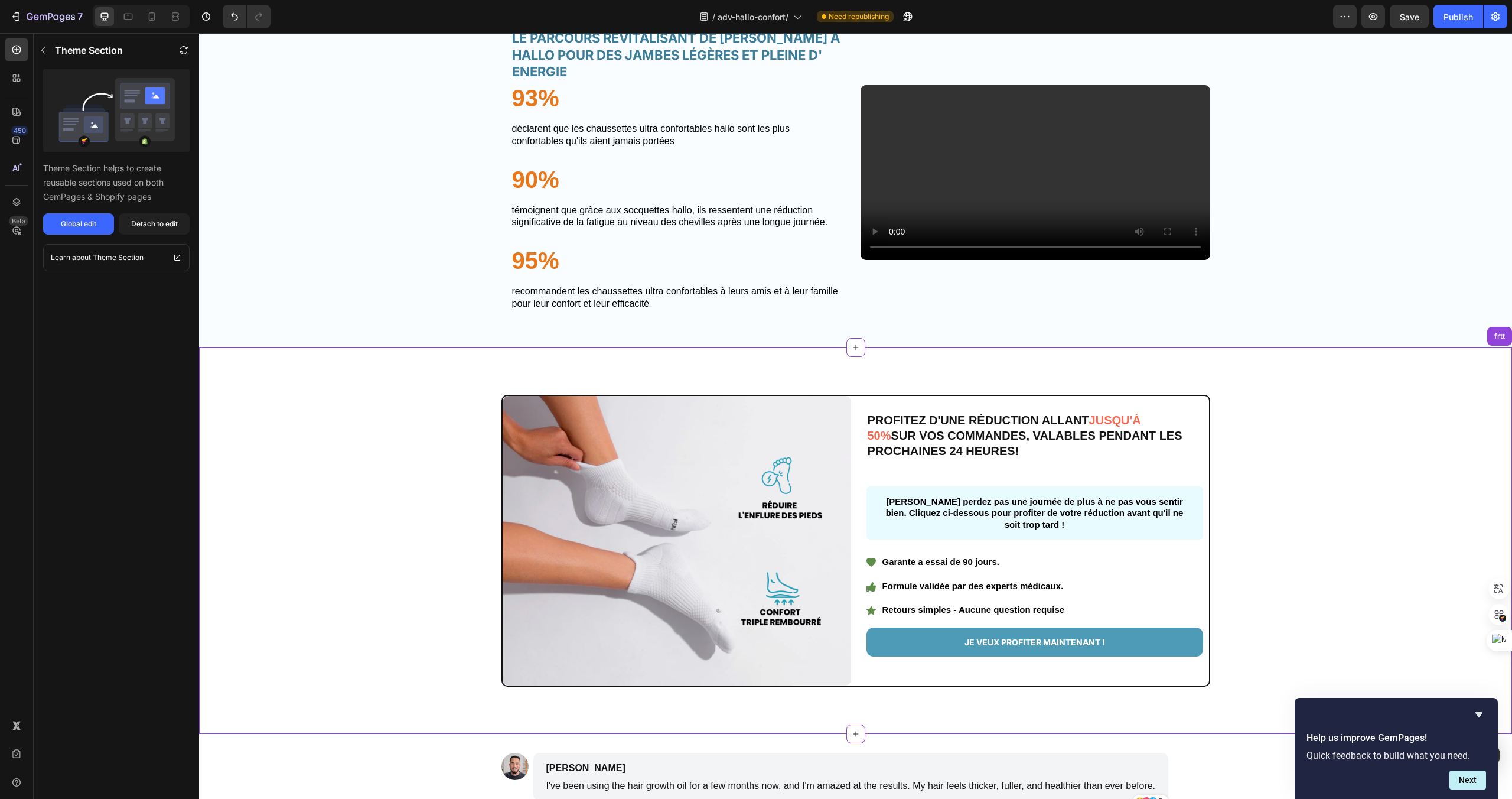
scroll to position [2376, 0]
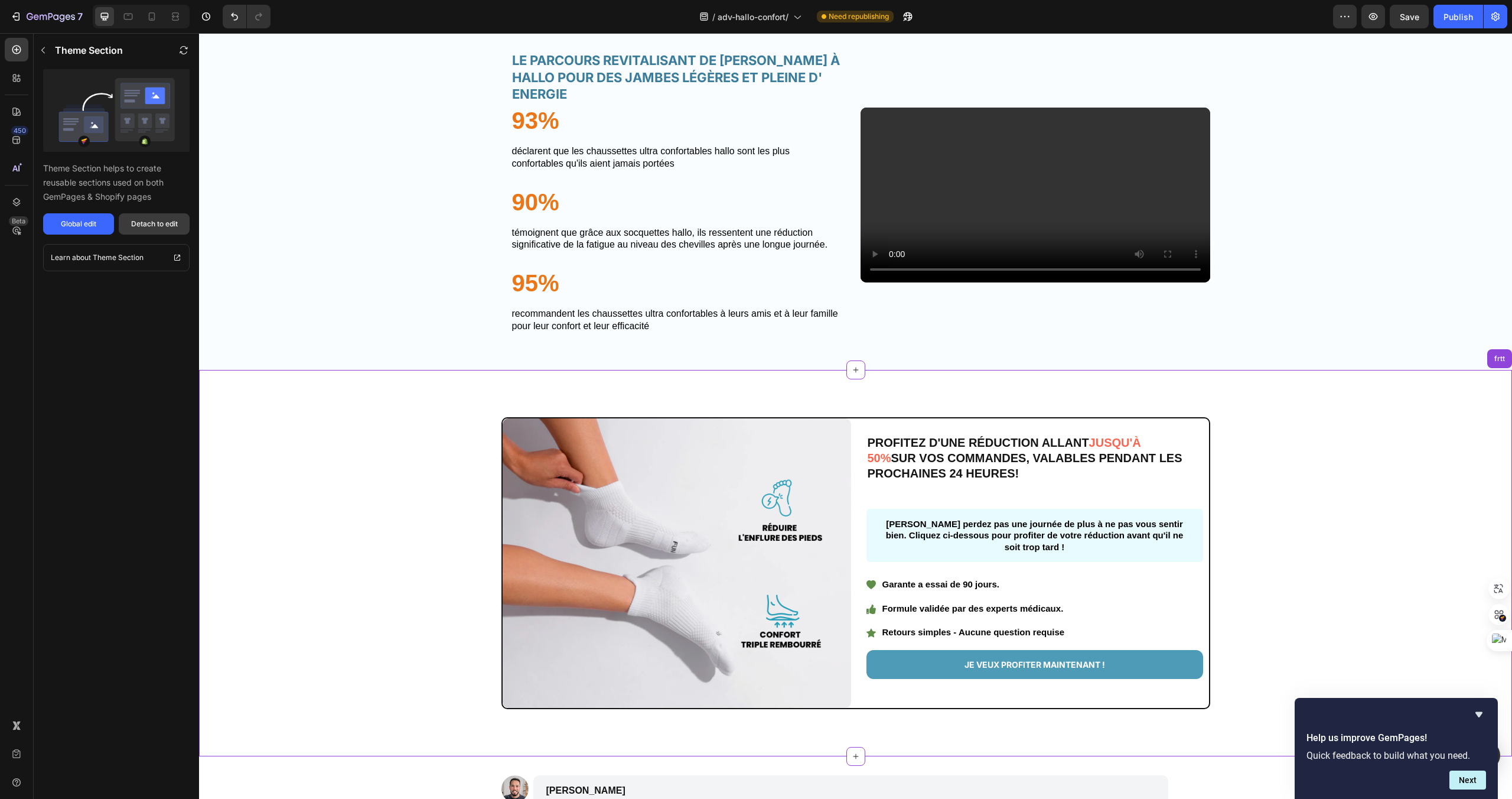
click at [153, 218] on button "Detach to edit" at bounding box center [154, 223] width 71 height 21
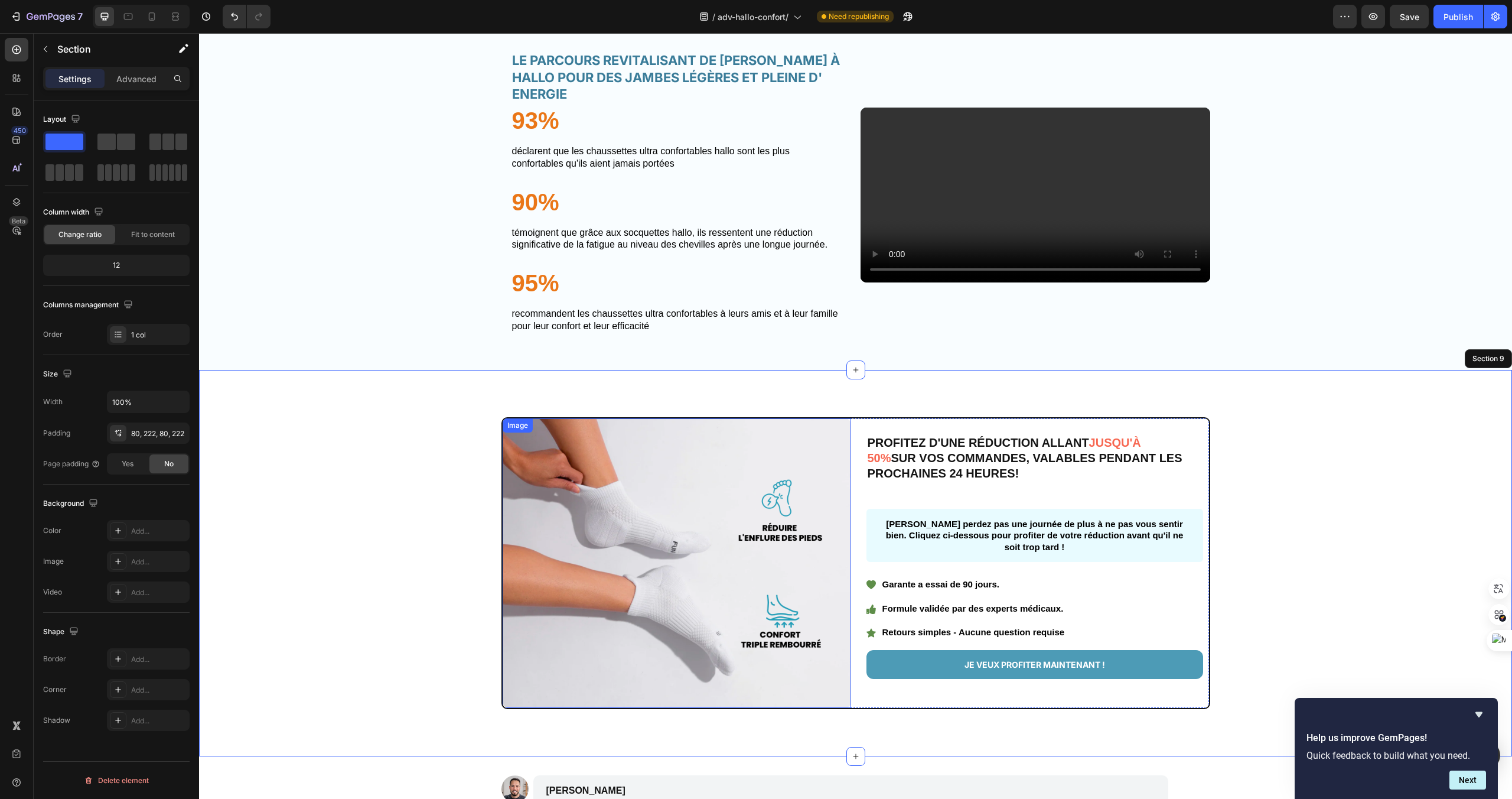
click at [799, 556] on img at bounding box center [677, 563] width 348 height 290
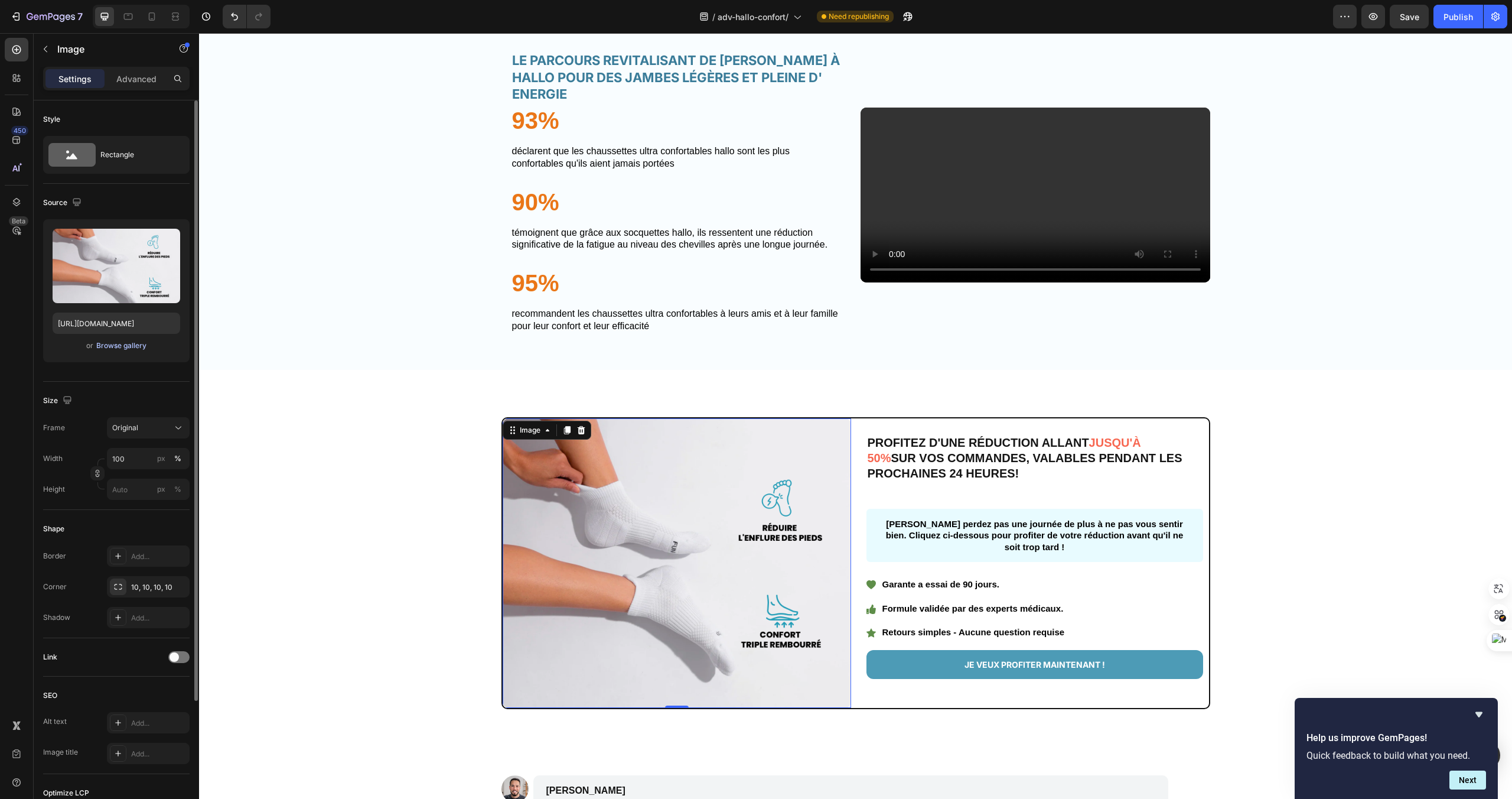
click at [123, 345] on div "Browse gallery" at bounding box center [122, 346] width 50 height 11
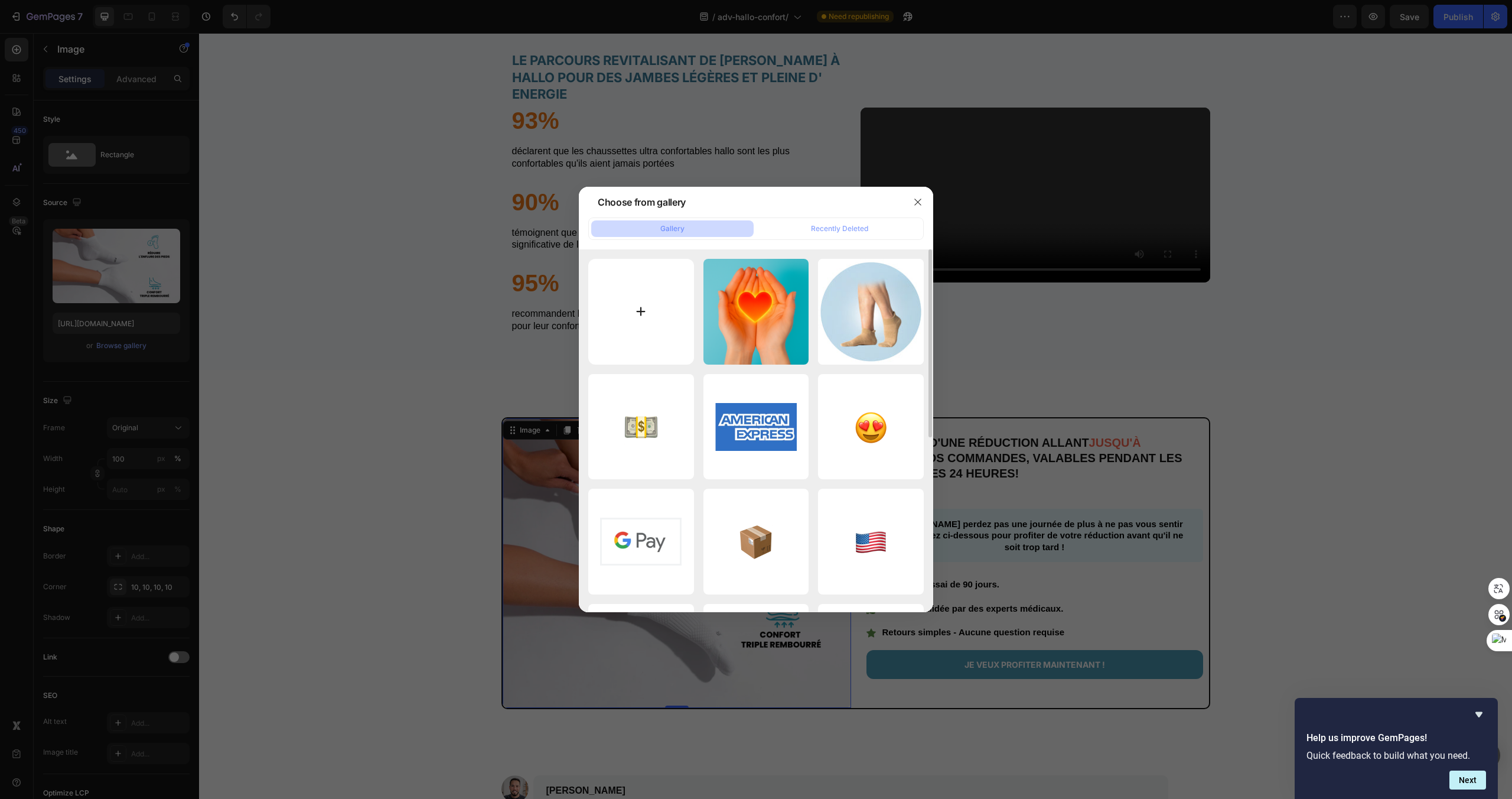
click at [656, 332] on input "file" at bounding box center [641, 312] width 106 height 106
type input "C:\fakepath\extra large.png"
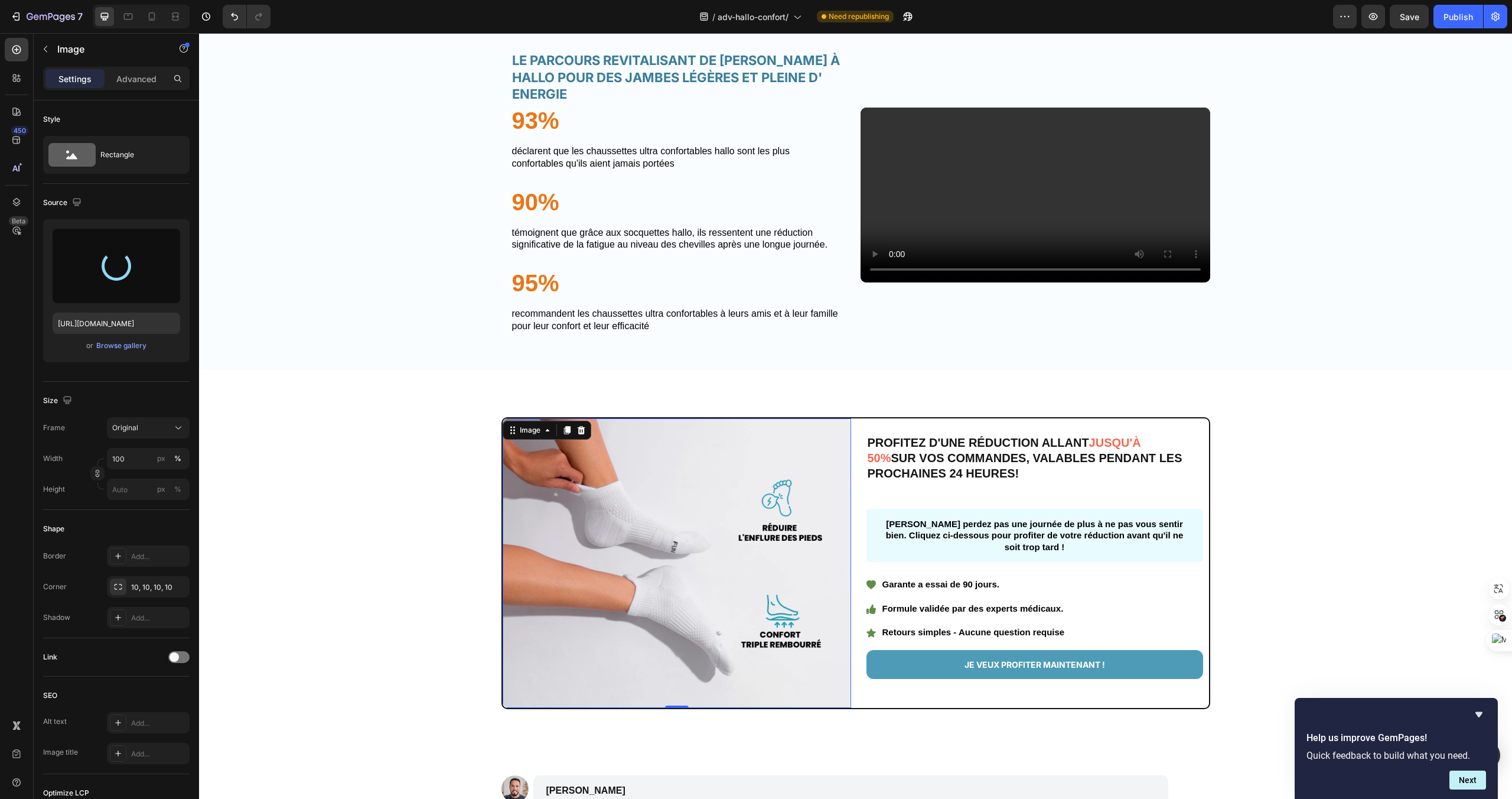
type input "[URL][DOMAIN_NAME]"
